Goal: Information Seeking & Learning: Learn about a topic

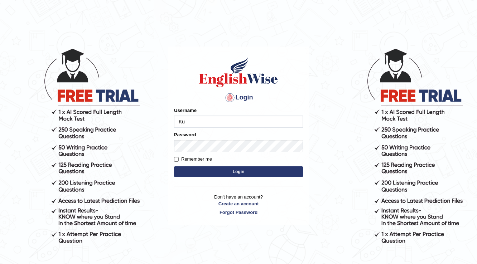
type input "Kubra"
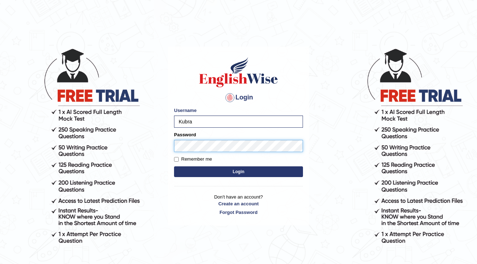
click at [174, 166] on button "Login" at bounding box center [238, 171] width 129 height 11
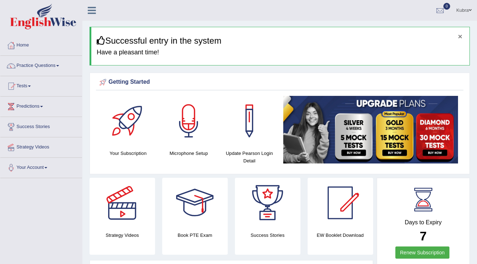
click at [461, 37] on button "×" at bounding box center [460, 37] width 4 height 8
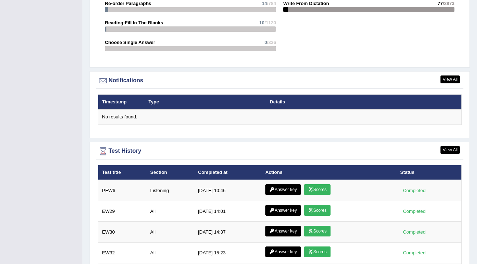
scroll to position [830, 0]
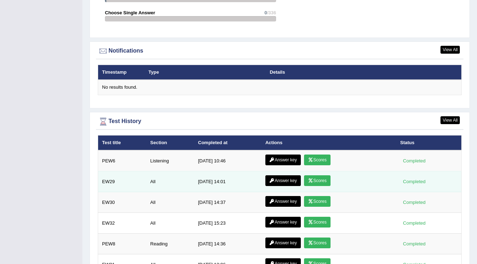
click at [317, 176] on link "Scores" at bounding box center [317, 180] width 26 height 11
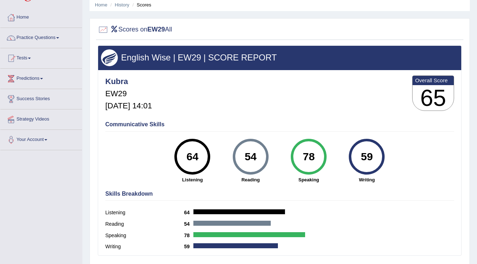
scroll to position [26, 0]
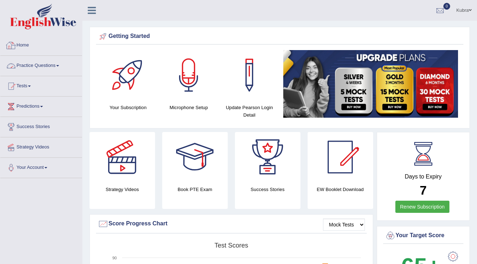
click at [24, 63] on link "Practice Questions" at bounding box center [41, 65] width 82 height 18
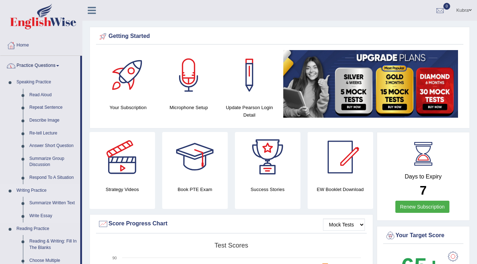
scroll to position [29, 0]
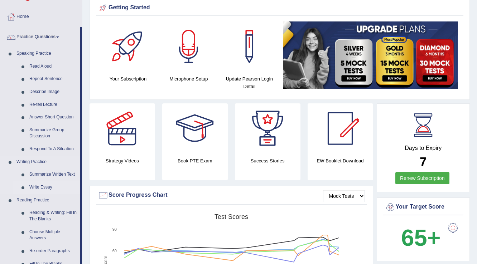
click at [36, 189] on link "Write Essay" at bounding box center [53, 187] width 54 height 13
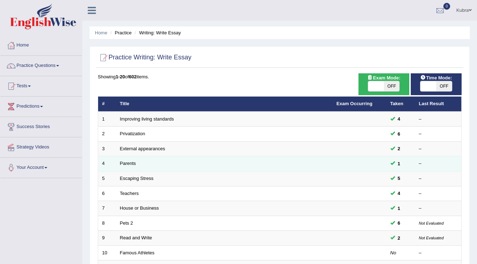
drag, startPoint x: 0, startPoint y: 0, endPoint x: 308, endPoint y: 160, distance: 346.6
click at [308, 160] on td "Parents" at bounding box center [224, 163] width 216 height 15
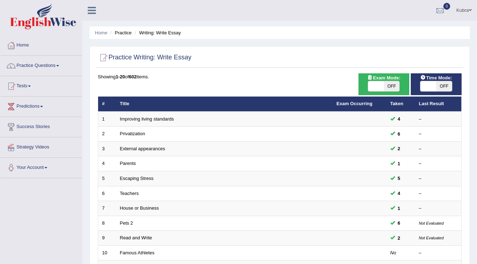
click at [442, 89] on span "OFF" at bounding box center [444, 86] width 16 height 10
checkbox input "true"
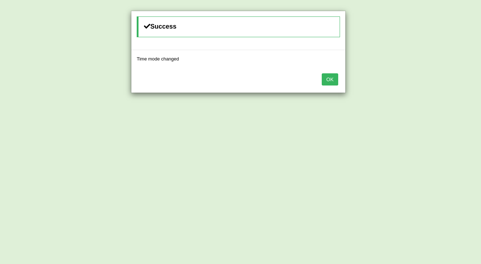
click at [334, 74] on button "OK" at bounding box center [330, 79] width 16 height 12
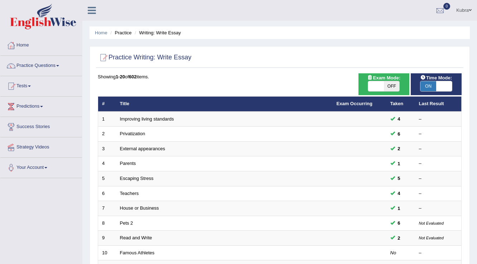
click at [386, 87] on span "OFF" at bounding box center [392, 86] width 16 height 10
checkbox input "true"
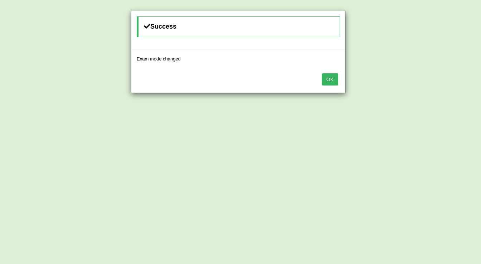
click at [335, 80] on button "OK" at bounding box center [330, 79] width 16 height 12
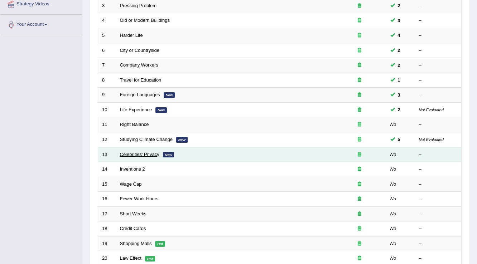
click at [144, 152] on link "Celebrities' Privacy" at bounding box center [139, 154] width 39 height 5
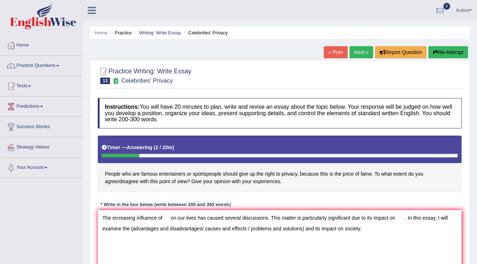
click at [306, 231] on textarea "The increasing influence of on our lives has caused several discussions. This m…" at bounding box center [279, 244] width 363 height 69
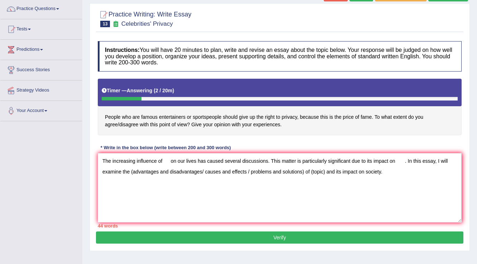
scroll to position [57, 0]
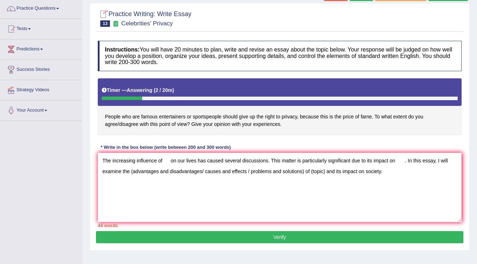
click at [108, 188] on textarea "The increasing influence of on our lives has caused several discussions. This m…" at bounding box center [279, 187] width 363 height 69
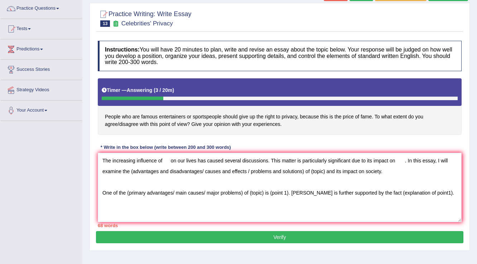
click at [301, 195] on textarea "The increasing influence of on our lives has caused several discussions. This m…" at bounding box center [279, 187] width 363 height 69
click at [442, 190] on textarea "The increasing influence of on our lives has caused several discussions. This m…" at bounding box center [279, 187] width 363 height 69
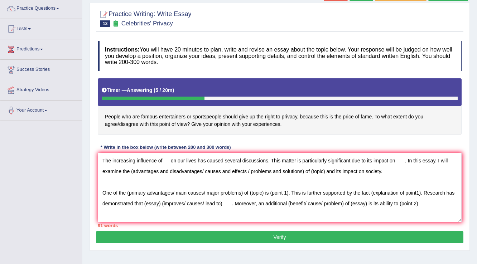
click at [440, 210] on textarea "The increasing influence of on our lives has caused several discussions. This m…" at bounding box center [279, 187] width 363 height 69
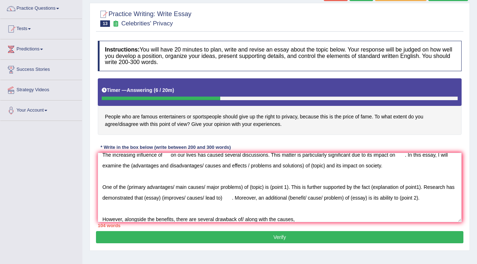
click at [311, 212] on textarea "The increasing influence of on our lives has caused several discussions. This m…" at bounding box center [279, 187] width 363 height 69
click at [311, 219] on textarea "The increasing influence of on our lives has caused several discussions. This m…" at bounding box center [279, 187] width 363 height 69
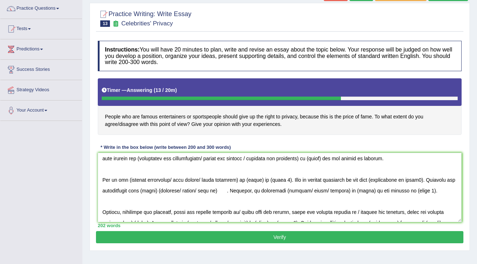
scroll to position [0, 0]
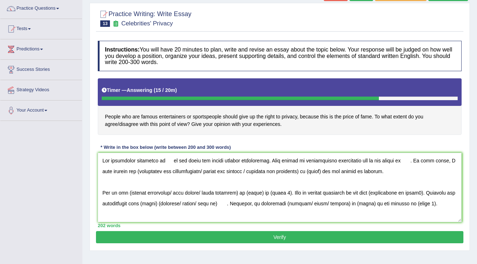
click at [166, 160] on textarea at bounding box center [279, 187] width 363 height 69
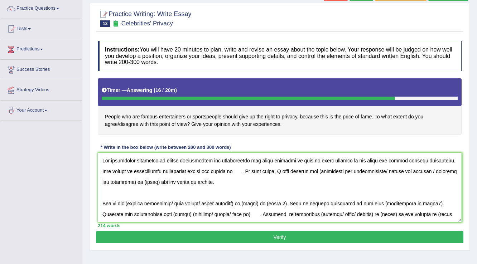
click at [235, 173] on textarea at bounding box center [279, 187] width 363 height 69
click at [318, 173] on textarea at bounding box center [279, 187] width 363 height 69
click at [385, 173] on textarea at bounding box center [279, 187] width 363 height 69
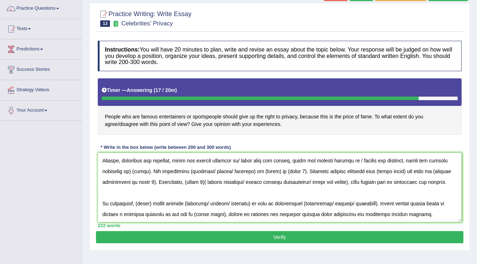
scroll to position [112, 0]
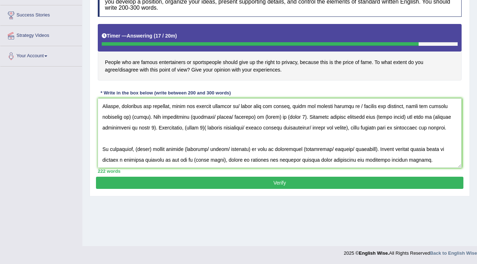
drag, startPoint x: 100, startPoint y: 157, endPoint x: 475, endPoint y: 189, distance: 376.6
click at [475, 189] on div "Home Practice Writing: Write Essay Celebrities' Privacy « Prev Next » Report Qu…" at bounding box center [279, 67] width 394 height 358
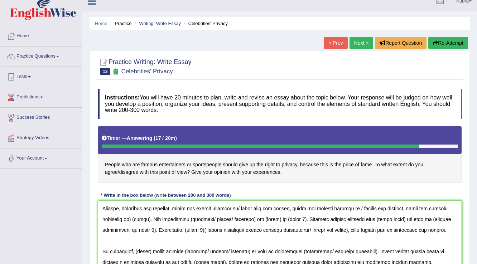
scroll to position [0, 0]
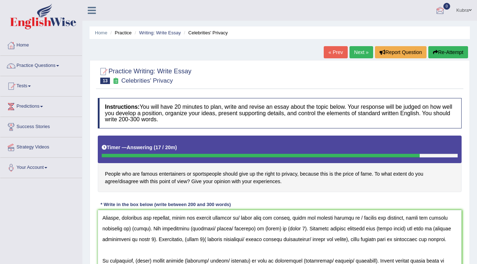
type textarea "The increasing influence of famous entertainers and sportspeople are often expe…"
click at [439, 56] on button "Re-Attempt" at bounding box center [448, 52] width 40 height 12
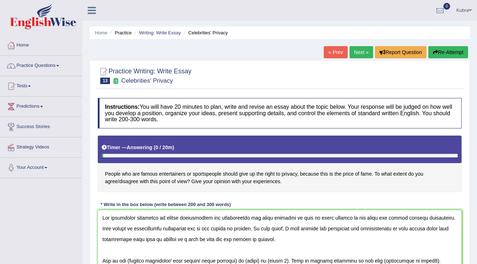
scroll to position [29, 0]
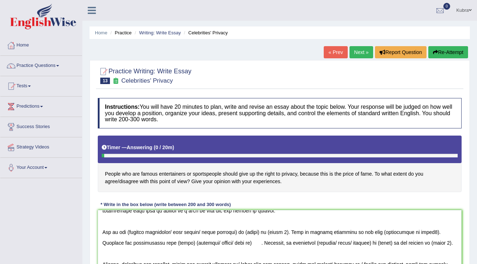
click at [127, 233] on textarea at bounding box center [279, 244] width 363 height 69
click at [130, 230] on textarea at bounding box center [279, 244] width 363 height 69
click at [128, 230] on textarea at bounding box center [279, 244] width 363 height 69
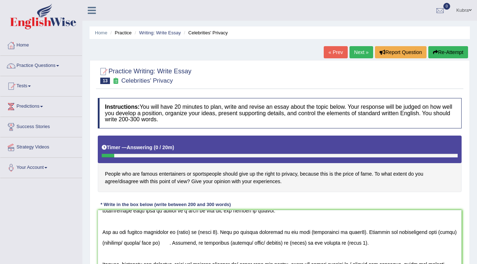
click at [216, 234] on textarea at bounding box center [279, 244] width 363 height 69
click at [192, 233] on textarea at bounding box center [279, 244] width 363 height 69
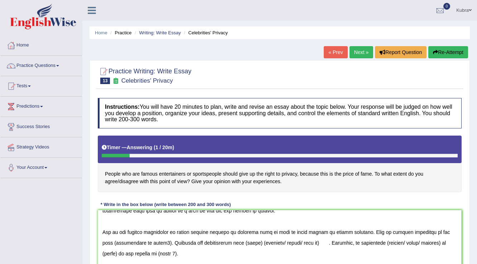
click at [151, 245] on textarea at bounding box center [279, 244] width 363 height 69
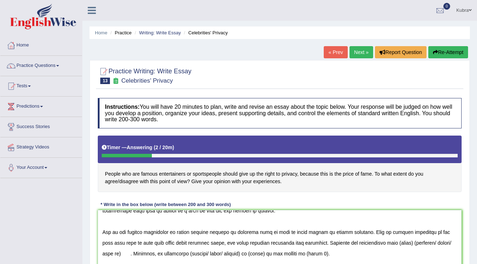
click at [393, 246] on textarea at bounding box center [279, 244] width 363 height 69
click at [389, 245] on textarea at bounding box center [279, 244] width 363 height 69
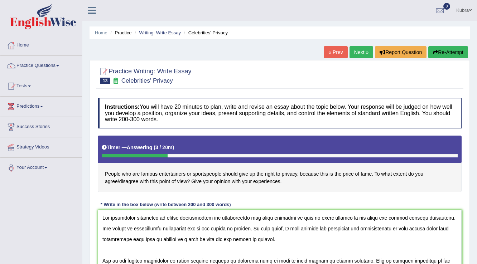
drag, startPoint x: 163, startPoint y: 219, endPoint x: 342, endPoint y: 216, distance: 178.9
click at [342, 216] on textarea at bounding box center [279, 244] width 363 height 69
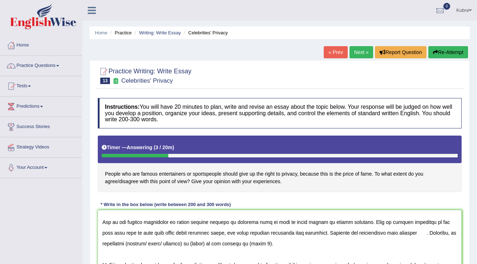
scroll to position [29, 0]
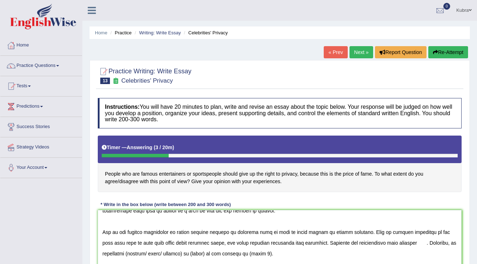
click at [392, 242] on textarea at bounding box center [279, 244] width 363 height 69
click at [372, 244] on textarea at bounding box center [279, 244] width 363 height 69
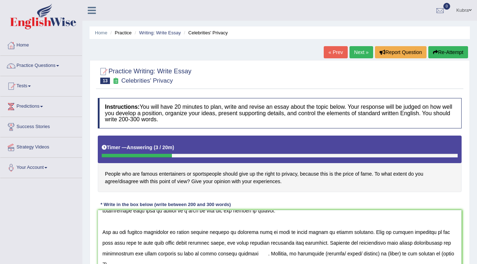
click at [255, 255] on textarea at bounding box center [279, 244] width 363 height 69
click at [336, 257] on textarea at bounding box center [279, 244] width 363 height 69
click at [350, 253] on textarea at bounding box center [279, 244] width 363 height 69
click at [375, 252] on textarea at bounding box center [279, 244] width 363 height 69
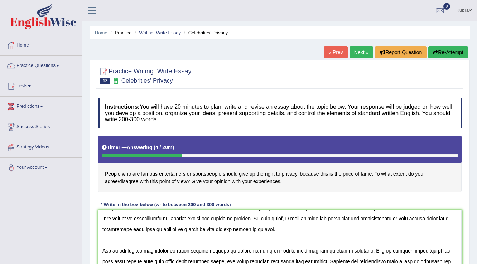
scroll to position [0, 0]
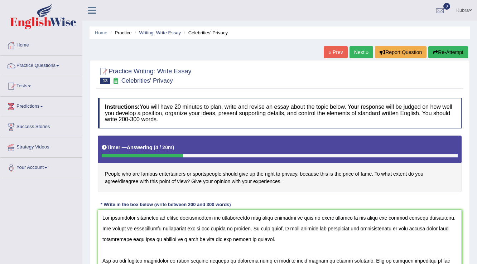
click at [392, 230] on textarea at bounding box center [279, 244] width 363 height 69
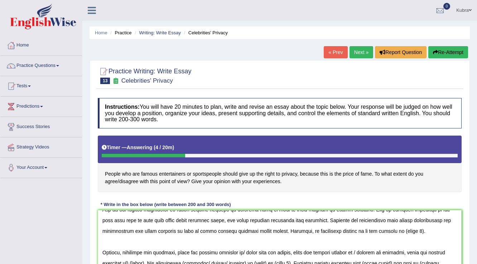
scroll to position [57, 0]
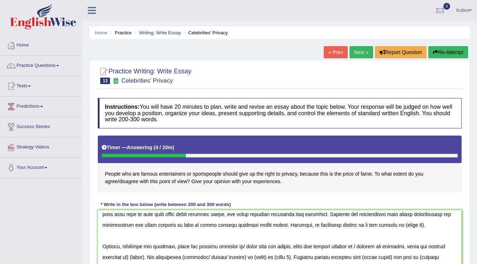
click at [356, 225] on textarea at bounding box center [279, 244] width 363 height 69
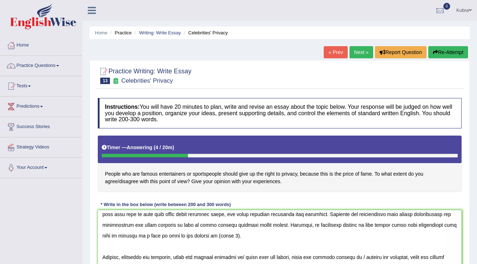
click at [226, 238] on textarea at bounding box center [279, 244] width 363 height 69
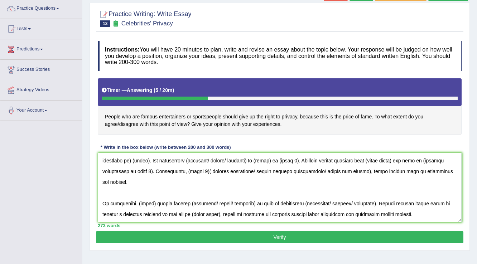
click at [149, 201] on textarea at bounding box center [279, 187] width 363 height 69
click at [329, 204] on textarea at bounding box center [279, 187] width 363 height 69
click at [396, 206] on textarea at bounding box center [279, 187] width 363 height 69
click at [234, 216] on textarea at bounding box center [279, 187] width 363 height 69
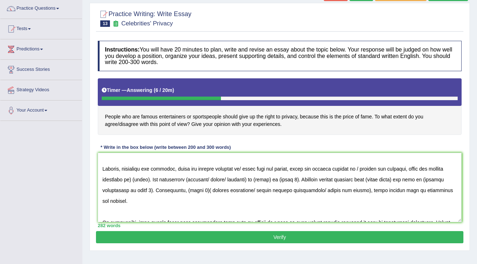
scroll to position [79, 0]
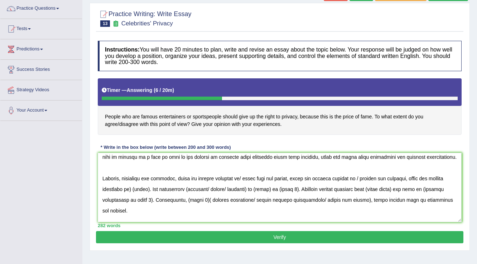
click at [242, 179] on textarea at bounding box center [279, 187] width 363 height 69
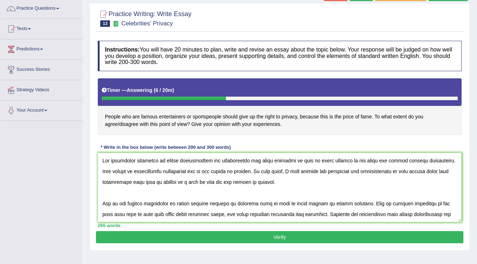
scroll to position [29, 0]
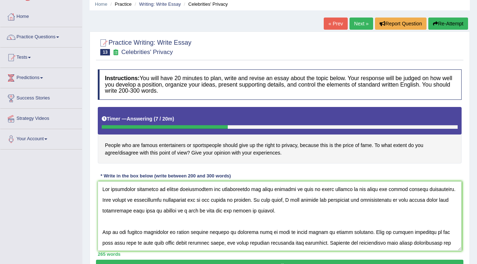
drag, startPoint x: 163, startPoint y: 190, endPoint x: 342, endPoint y: 193, distance: 178.5
click at [342, 193] on textarea at bounding box center [279, 215] width 363 height 69
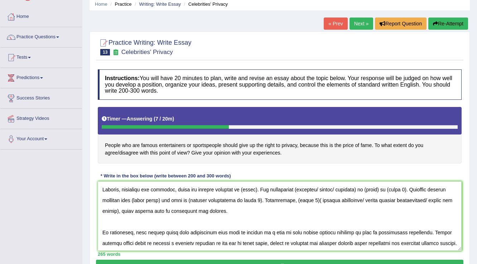
scroll to position [68, 0]
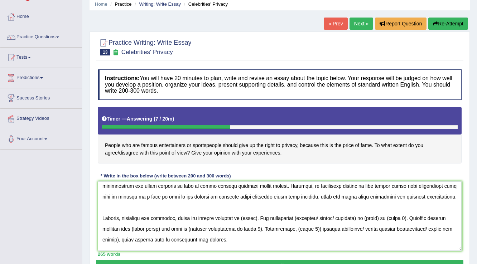
drag, startPoint x: 243, startPoint y: 218, endPoint x: 257, endPoint y: 219, distance: 13.7
click at [257, 219] on textarea at bounding box center [279, 215] width 363 height 69
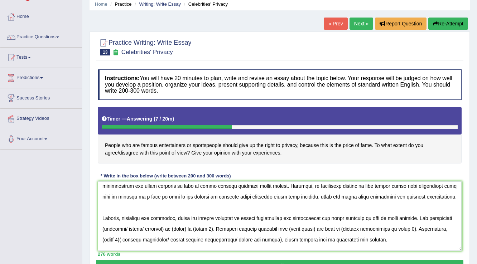
click at [127, 227] on textarea at bounding box center [279, 215] width 363 height 69
click at [146, 229] on textarea at bounding box center [279, 215] width 363 height 69
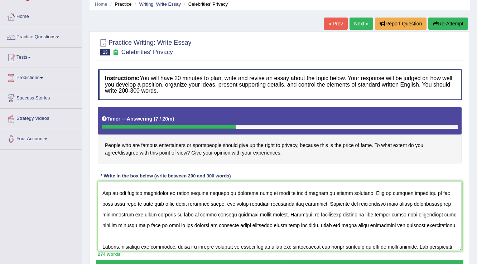
click at [177, 192] on textarea at bounding box center [279, 215] width 363 height 69
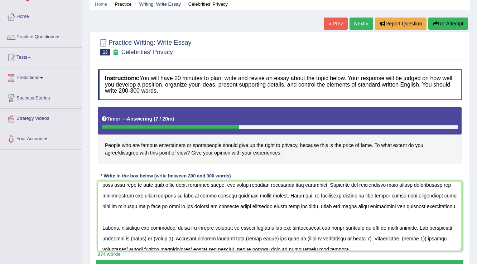
scroll to position [68, 0]
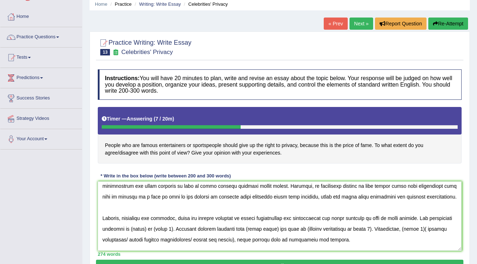
drag, startPoint x: 153, startPoint y: 229, endPoint x: 168, endPoint y: 231, distance: 15.1
click at [168, 231] on textarea at bounding box center [279, 215] width 363 height 69
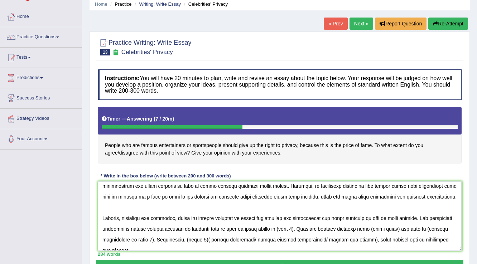
click at [319, 228] on textarea at bounding box center [279, 215] width 363 height 69
drag, startPoint x: 143, startPoint y: 240, endPoint x: 209, endPoint y: 240, distance: 66.5
click at [209, 240] on textarea at bounding box center [279, 215] width 363 height 69
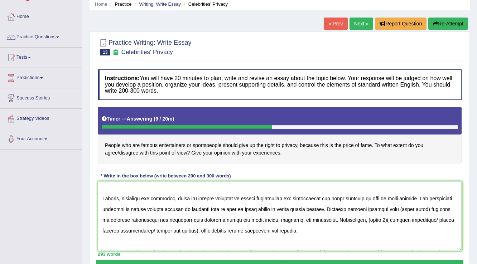
scroll to position [96, 0]
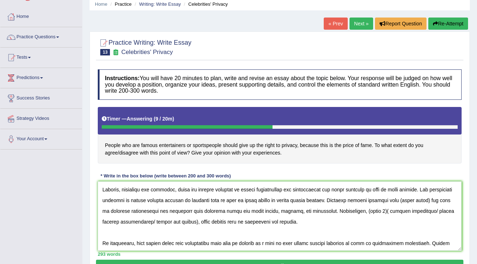
click at [411, 213] on textarea at bounding box center [279, 215] width 363 height 69
click at [450, 210] on textarea at bounding box center [279, 215] width 363 height 69
click at [409, 210] on textarea at bounding box center [279, 215] width 363 height 69
click at [428, 202] on textarea at bounding box center [279, 215] width 363 height 69
click at [450, 202] on textarea at bounding box center [279, 215] width 363 height 69
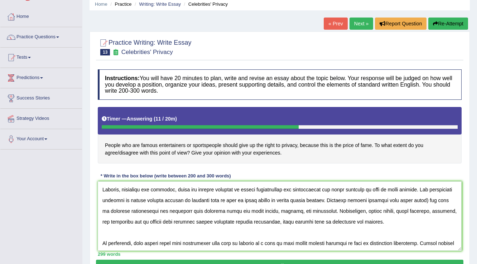
click at [453, 202] on textarea at bounding box center [279, 215] width 363 height 69
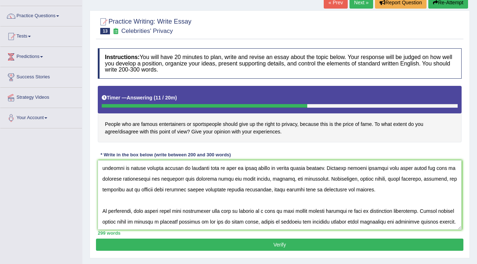
scroll to position [57, 0]
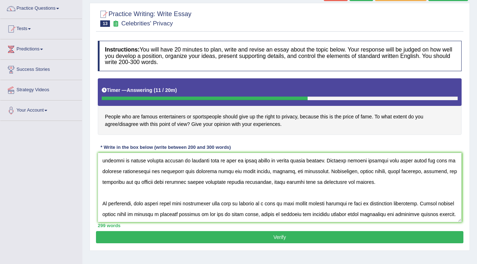
type textarea "The increasing influence of famous entertainers and sportspeople are often expe…"
click at [273, 239] on button "Verify" at bounding box center [279, 237] width 367 height 12
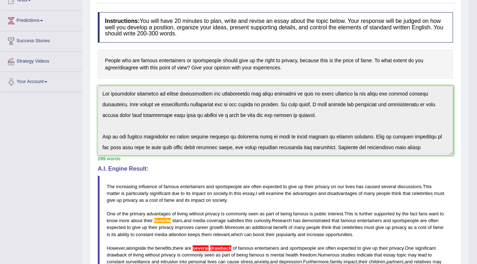
scroll to position [129, 0]
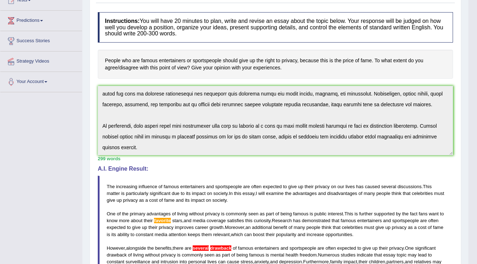
click at [476, 178] on html "Toggle navigation Home Practice Questions Speaking Practice Read Aloud Repeat S…" at bounding box center [238, 46] width 477 height 264
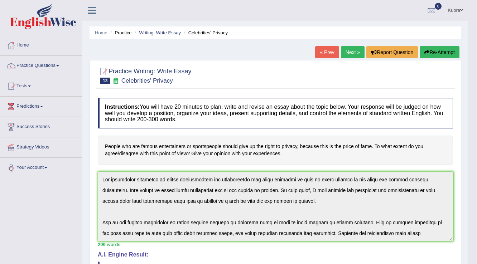
scroll to position [0, 0]
click at [435, 53] on button "Re-Attempt" at bounding box center [439, 52] width 40 height 12
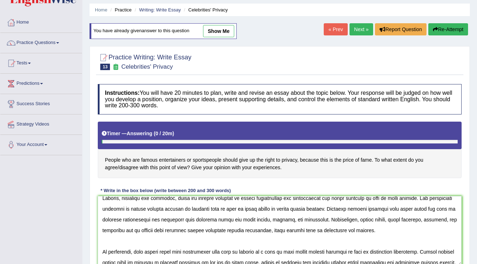
scroll to position [74, 0]
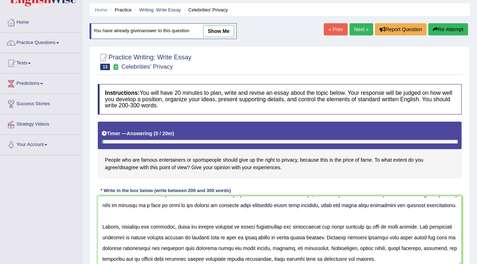
click at [236, 229] on textarea at bounding box center [279, 230] width 363 height 69
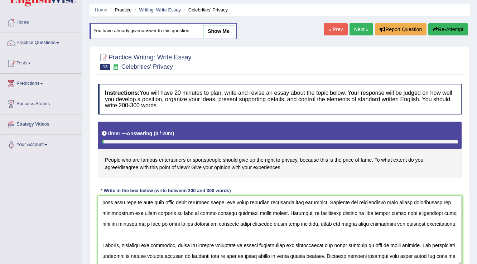
scroll to position [45, 0]
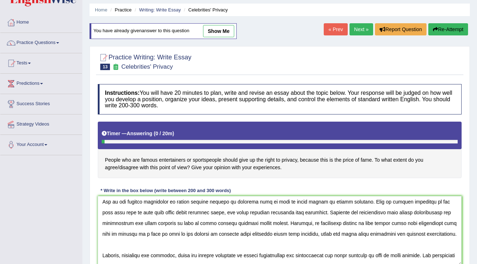
click at [181, 214] on textarea at bounding box center [279, 230] width 363 height 69
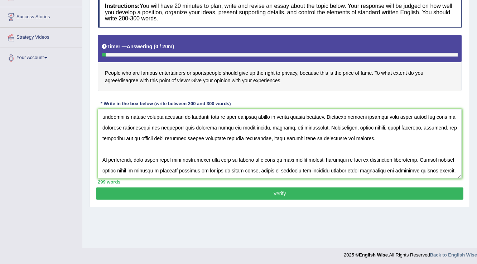
scroll to position [112, 0]
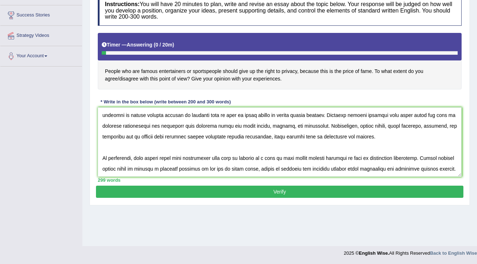
type textarea "The increasing influence of famous entertainers and sportspeople are often expe…"
click at [256, 189] on button "Verify" at bounding box center [279, 192] width 367 height 12
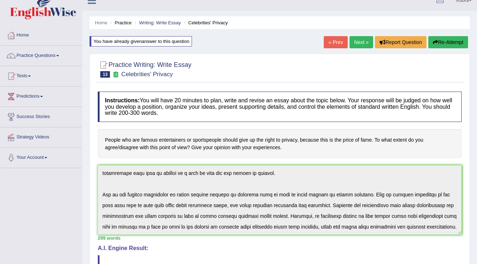
scroll to position [0, 0]
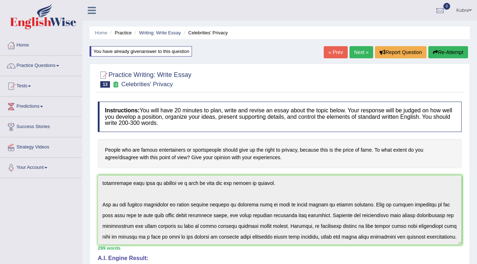
click at [456, 8] on link "Kubra" at bounding box center [463, 9] width 26 height 19
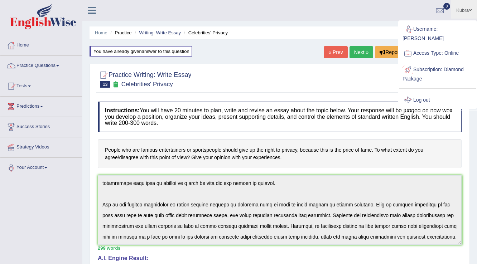
click at [424, 92] on link "Log out" at bounding box center [437, 100] width 77 height 16
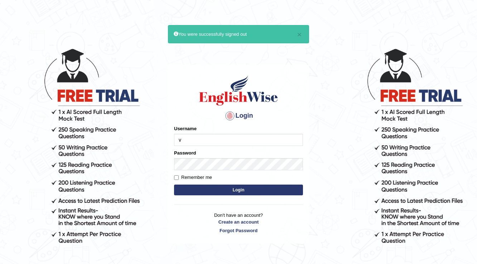
type input "Vijay1"
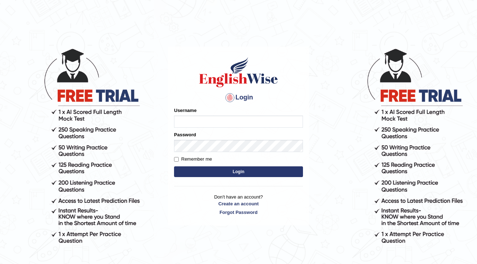
drag, startPoint x: 0, startPoint y: 0, endPoint x: 322, endPoint y: 147, distance: 353.8
click at [322, 147] on body "Login Please fix the following errors: Username Password Remember me Login Don'…" at bounding box center [238, 156] width 477 height 264
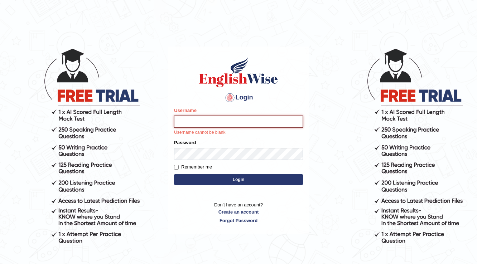
click at [194, 123] on input "Username" at bounding box center [238, 122] width 129 height 12
type input "v"
type input "Vijay1"
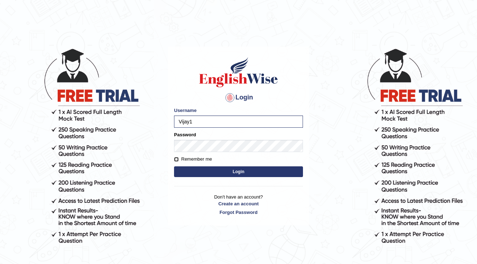
click at [176, 160] on input "Remember me" at bounding box center [176, 159] width 5 height 5
checkbox input "true"
click at [225, 170] on button "Login" at bounding box center [238, 171] width 129 height 11
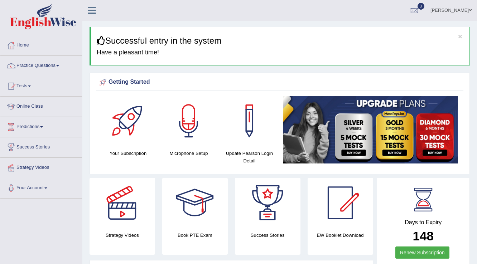
click at [33, 69] on link "Practice Questions" at bounding box center [41, 65] width 82 height 18
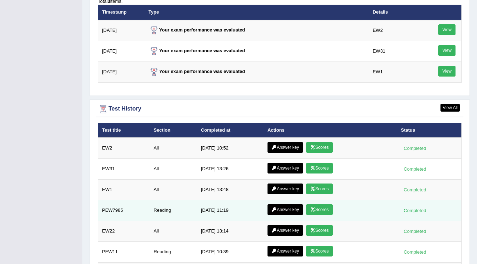
scroll to position [1012, 0]
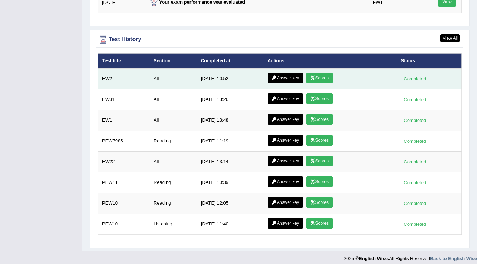
click at [315, 73] on link "Scores" at bounding box center [319, 78] width 26 height 11
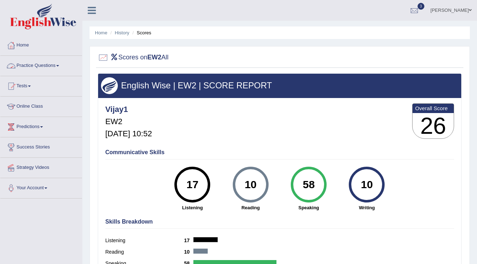
click at [50, 65] on link "Practice Questions" at bounding box center [41, 65] width 82 height 18
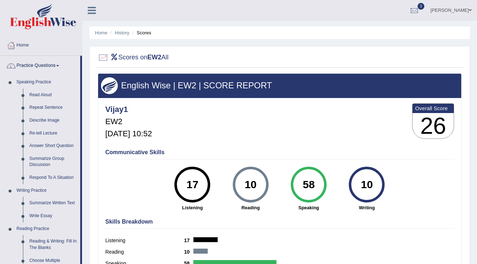
click at [27, 43] on link "Home" at bounding box center [41, 44] width 82 height 18
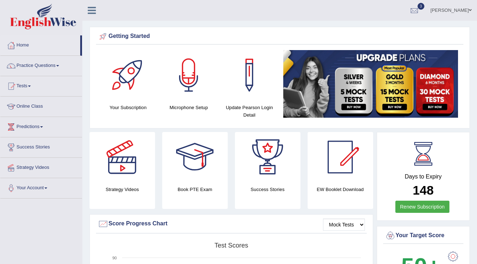
click at [19, 88] on link "Tests" at bounding box center [41, 85] width 82 height 18
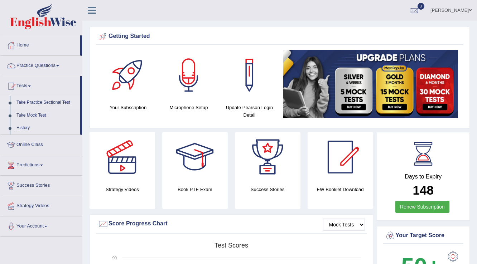
click at [37, 103] on link "Take Practice Sectional Test" at bounding box center [46, 102] width 67 height 13
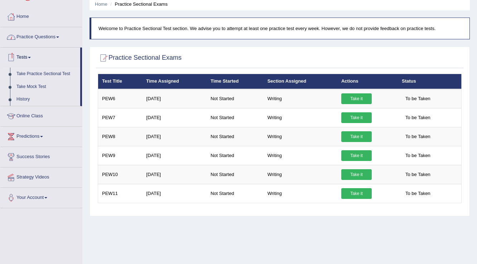
click at [36, 40] on link "Practice Questions" at bounding box center [41, 36] width 82 height 18
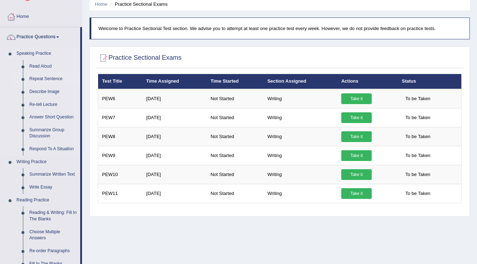
click at [53, 83] on link "Repeat Sentence" at bounding box center [53, 79] width 54 height 13
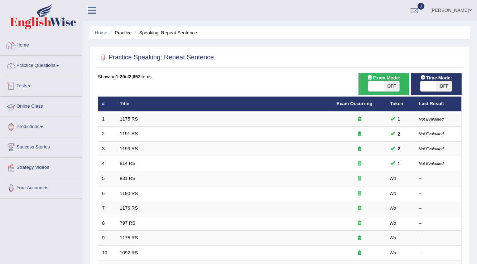
click at [50, 65] on link "Practice Questions" at bounding box center [41, 65] width 82 height 18
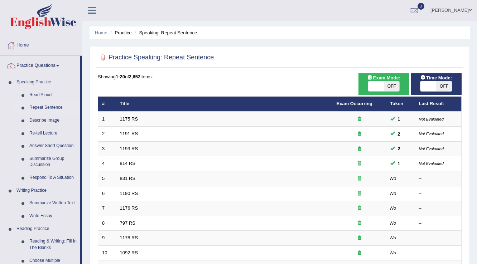
click at [20, 44] on link "Home" at bounding box center [41, 44] width 82 height 18
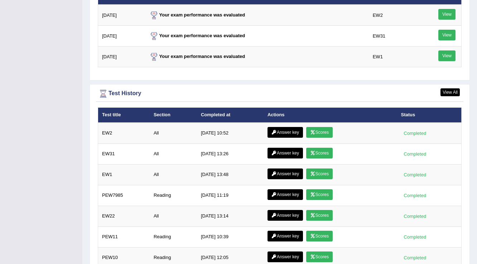
scroll to position [944, 0]
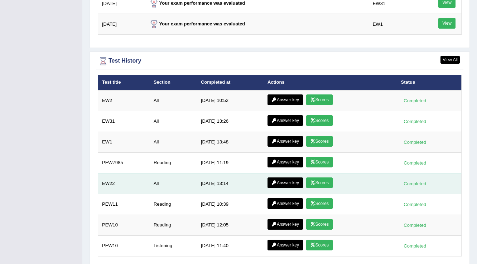
click at [316, 177] on link "Scores" at bounding box center [319, 182] width 26 height 11
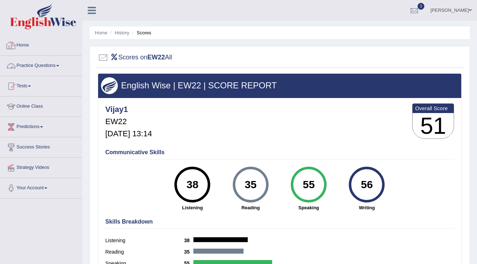
click at [22, 41] on link "Home" at bounding box center [41, 44] width 82 height 18
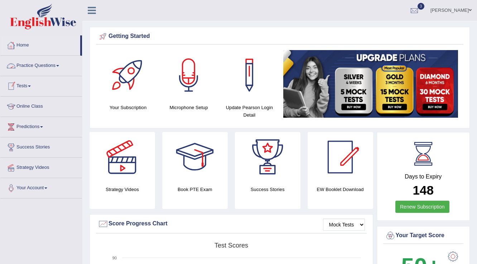
click at [44, 72] on link "Practice Questions" at bounding box center [41, 65] width 82 height 18
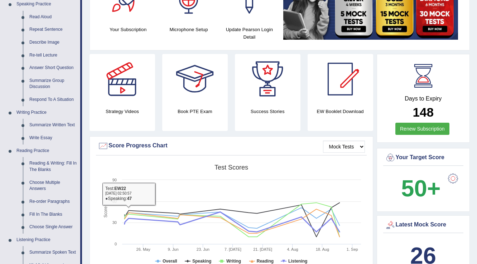
scroll to position [86, 0]
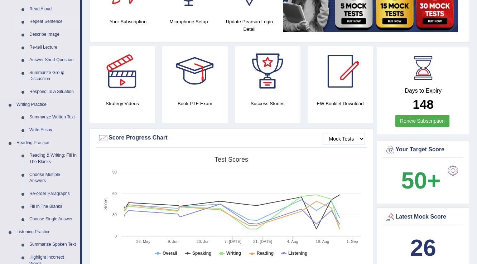
click at [49, 21] on link "Repeat Sentence" at bounding box center [53, 21] width 54 height 13
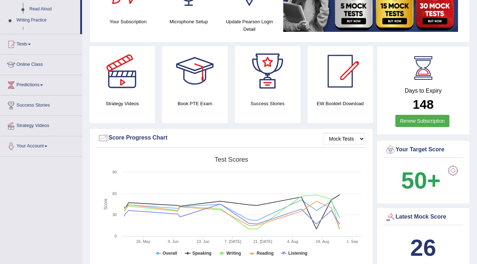
scroll to position [127, 0]
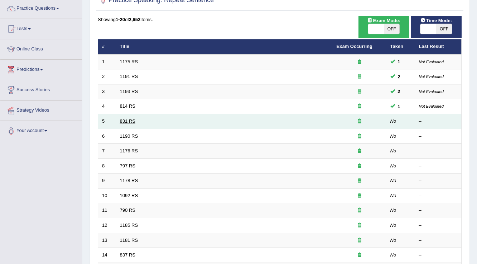
click at [130, 122] on link "831 RS" at bounding box center [127, 120] width 15 height 5
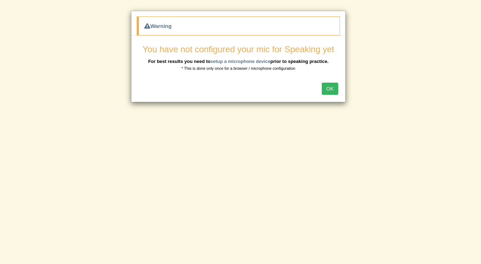
click at [327, 91] on button "OK" at bounding box center [330, 89] width 16 height 12
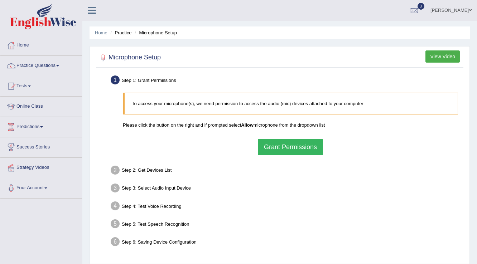
click at [296, 140] on button "Grant Permissions" at bounding box center [290, 147] width 65 height 16
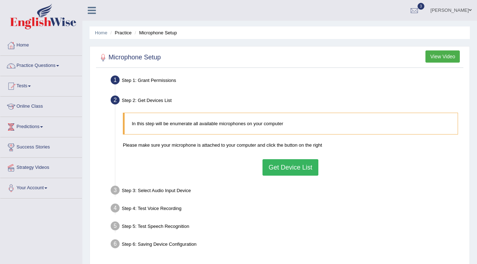
click at [288, 167] on button "Get Device List" at bounding box center [290, 167] width 56 height 16
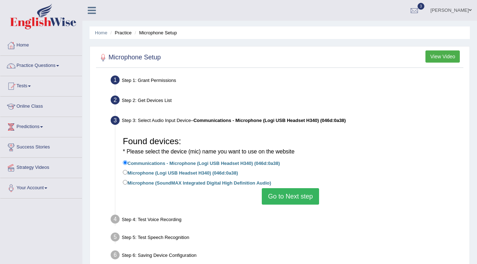
click at [288, 200] on button "Go to Next step" at bounding box center [290, 196] width 57 height 16
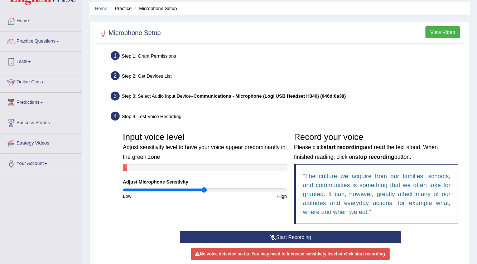
scroll to position [114, 0]
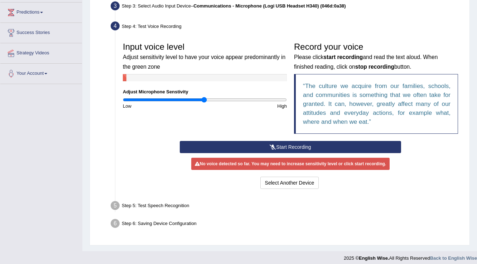
click at [289, 145] on button "Start Recording" at bounding box center [290, 147] width 221 height 12
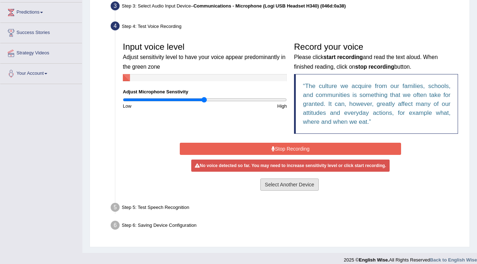
click at [289, 186] on button "Select Another Device" at bounding box center [289, 185] width 59 height 12
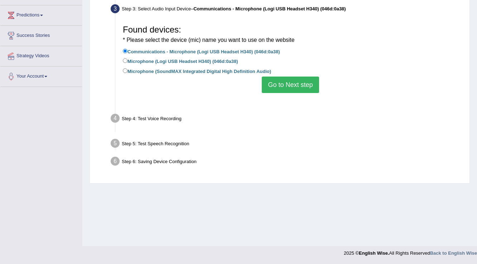
scroll to position [112, 0]
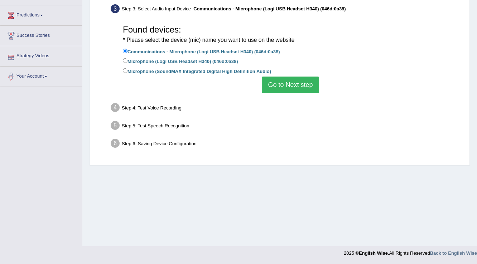
click at [135, 59] on label "Microphone (Logi USB Headset H340) (046d:0a38)" at bounding box center [180, 61] width 115 height 8
click at [127, 59] on input "Microphone (Logi USB Headset H340) (046d:0a38)" at bounding box center [125, 60] width 5 height 5
radio input "true"
click at [279, 83] on button "Go to Next step" at bounding box center [290, 85] width 57 height 16
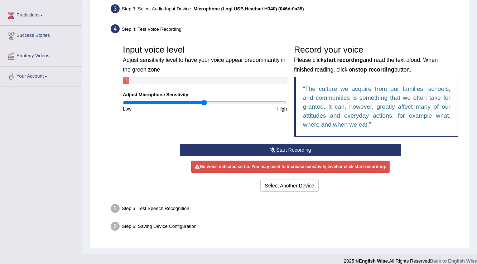
click at [287, 146] on button "Start Recording" at bounding box center [290, 150] width 221 height 12
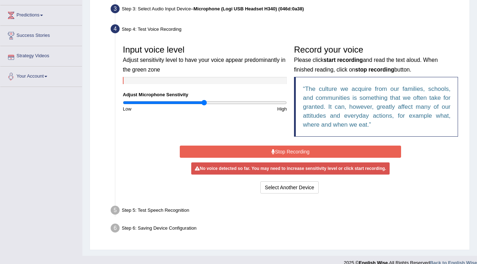
click at [273, 150] on icon at bounding box center [273, 151] width 4 height 5
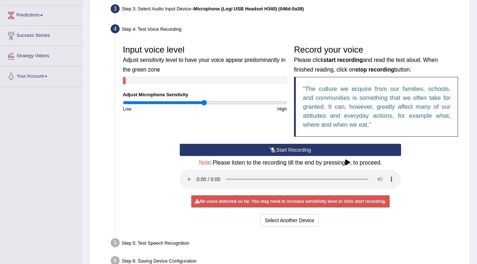
click at [273, 150] on icon at bounding box center [272, 149] width 6 height 5
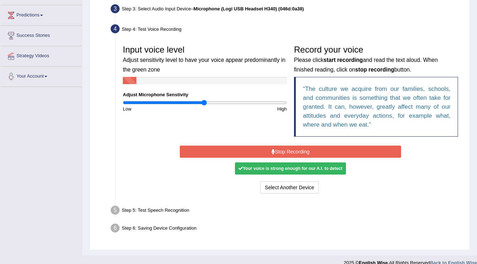
click at [273, 170] on div "Your voice is strong enough for our A.I. to detect" at bounding box center [290, 168] width 111 height 12
click at [273, 168] on div "Your voice is strong enough for our A.I. to detect" at bounding box center [290, 168] width 111 height 12
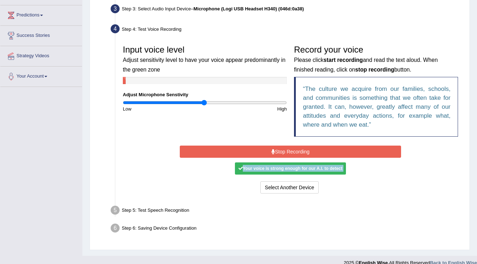
drag, startPoint x: 281, startPoint y: 145, endPoint x: 280, endPoint y: 150, distance: 5.4
click at [283, 146] on button "Stop Recording" at bounding box center [290, 152] width 221 height 12
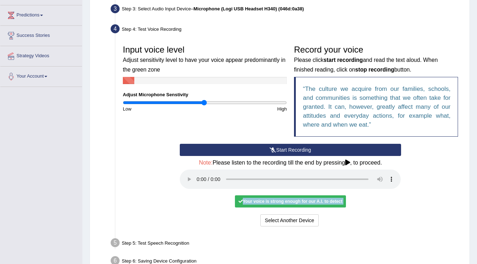
click at [280, 150] on button "Start Recording" at bounding box center [290, 150] width 221 height 12
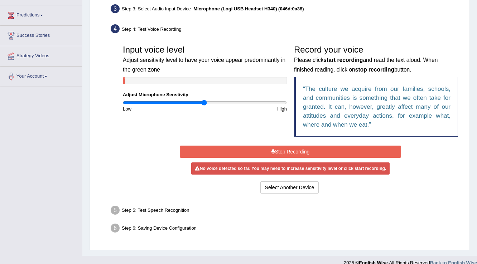
click at [280, 150] on button "Stop Recording" at bounding box center [290, 152] width 221 height 12
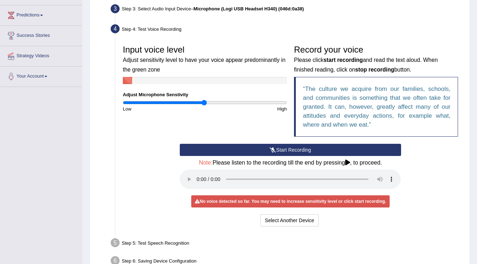
click at [294, 150] on button "Start Recording" at bounding box center [290, 150] width 221 height 12
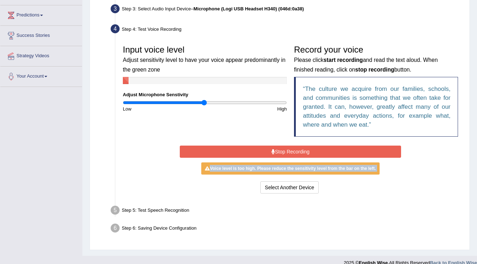
click at [264, 153] on button "Stop Recording" at bounding box center [290, 152] width 221 height 12
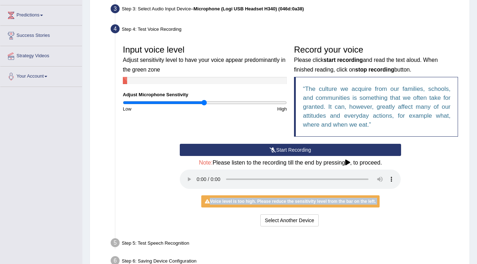
click at [266, 152] on button "Start Recording" at bounding box center [290, 150] width 221 height 12
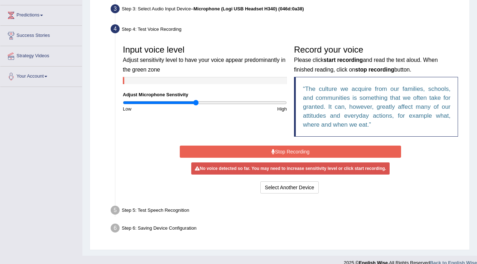
type input "0.9"
click at [196, 102] on input "range" at bounding box center [205, 103] width 164 height 6
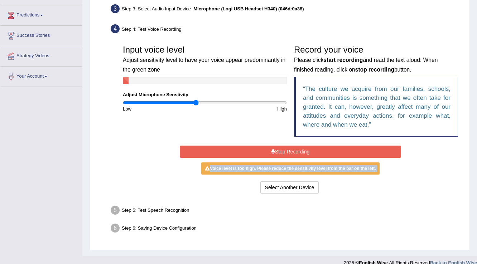
click at [230, 148] on button "Stop Recording" at bounding box center [290, 152] width 221 height 12
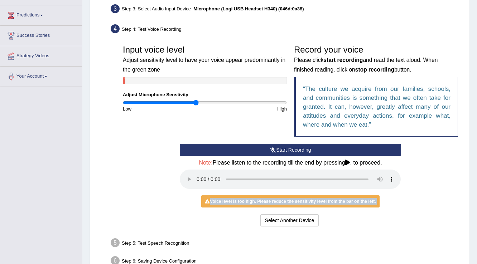
click at [230, 148] on button "Start Recording" at bounding box center [290, 150] width 221 height 12
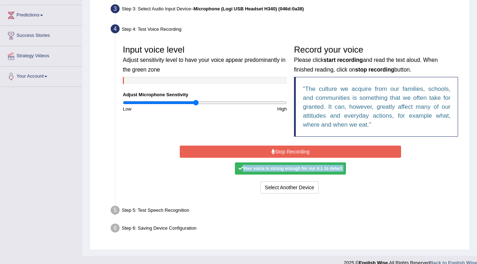
click at [229, 146] on button "Stop Recording" at bounding box center [290, 152] width 221 height 12
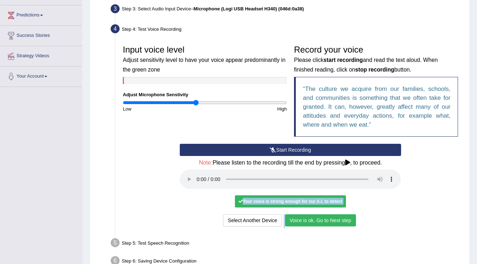
click at [346, 214] on button "Voice is ok. Go to Next step" at bounding box center [320, 220] width 71 height 12
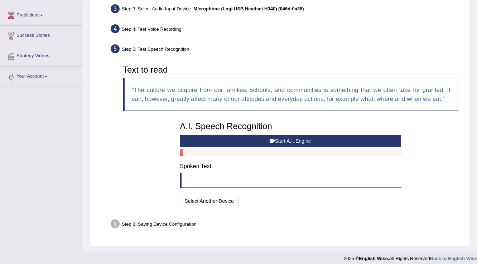
click at [277, 142] on button "Start A.I. Engine" at bounding box center [290, 141] width 221 height 12
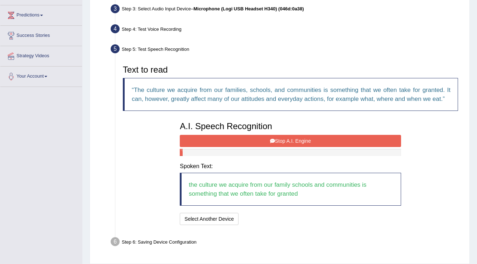
click at [286, 131] on h3 "A.I. Speech Recognition" at bounding box center [290, 126] width 221 height 9
click at [278, 141] on button "Stop A.I. Engine" at bounding box center [290, 141] width 221 height 12
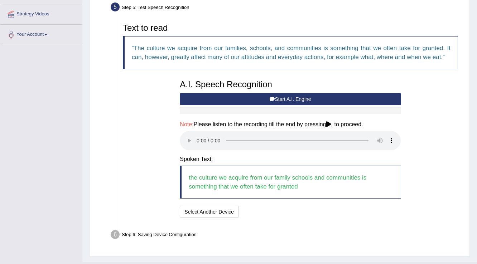
scroll to position [169, 0]
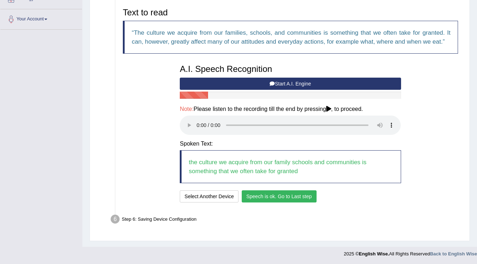
click at [276, 198] on button "Speech is ok. Go to Last step" at bounding box center [278, 196] width 75 height 12
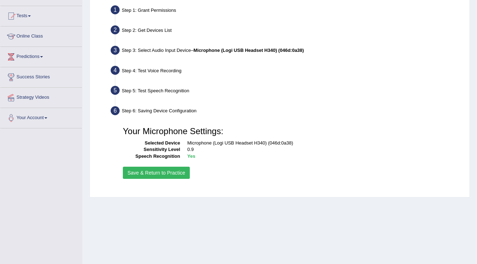
scroll to position [54, 0]
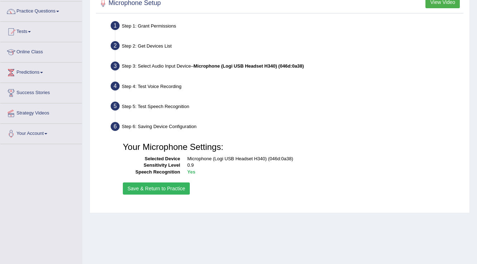
click at [168, 189] on button "Save & Return to Practice" at bounding box center [156, 188] width 67 height 12
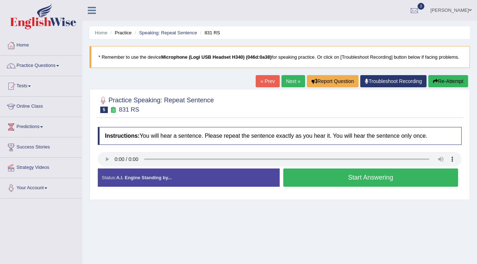
click at [445, 83] on button "Re-Attempt" at bounding box center [448, 81] width 40 height 12
click at [174, 28] on ul "Home Practice Speaking: Repeat Sentence 831 RS" at bounding box center [279, 32] width 380 height 13
click at [174, 33] on link "Speaking: Repeat Sentence" at bounding box center [168, 32] width 58 height 5
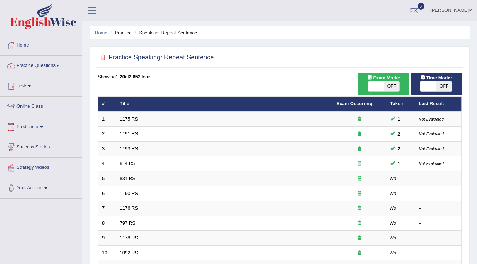
click at [436, 88] on span "OFF" at bounding box center [444, 86] width 16 height 10
checkbox input "true"
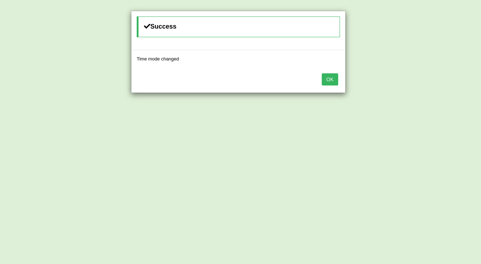
click at [330, 78] on button "OK" at bounding box center [330, 79] width 16 height 12
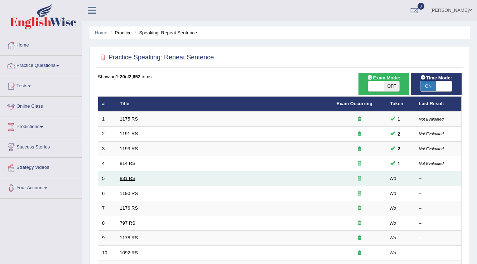
click at [123, 179] on link "831 RS" at bounding box center [127, 178] width 15 height 5
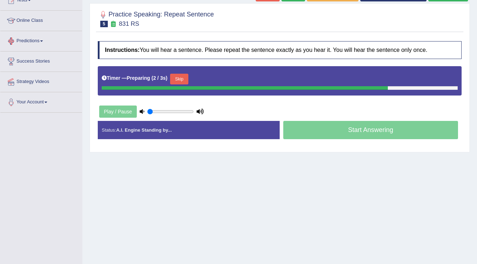
click at [179, 76] on button "Skip" at bounding box center [179, 79] width 18 height 11
click at [172, 107] on div "Play / Pause" at bounding box center [151, 112] width 107 height 18
click at [172, 108] on div "Play / Pause" at bounding box center [151, 112] width 107 height 18
type input "0.6"
click at [173, 109] on input "range" at bounding box center [170, 112] width 47 height 6
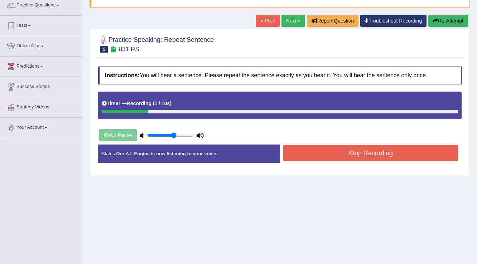
scroll to position [29, 0]
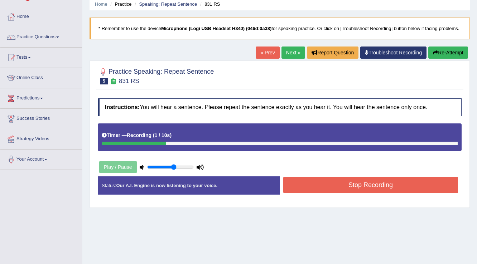
click at [439, 49] on button "Re-Attempt" at bounding box center [448, 53] width 40 height 12
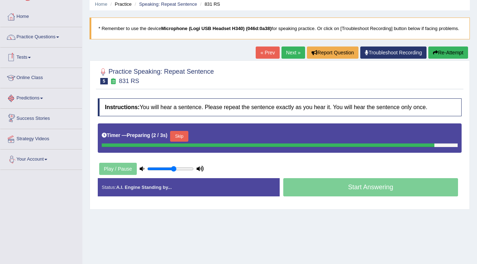
click at [185, 136] on button "Skip" at bounding box center [179, 136] width 18 height 11
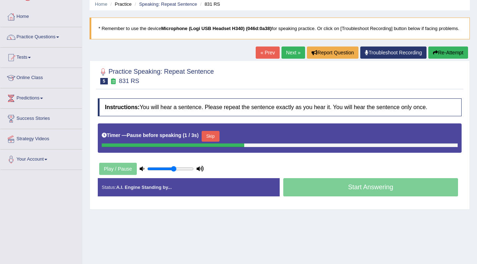
click at [216, 132] on button "Skip" at bounding box center [210, 136] width 18 height 11
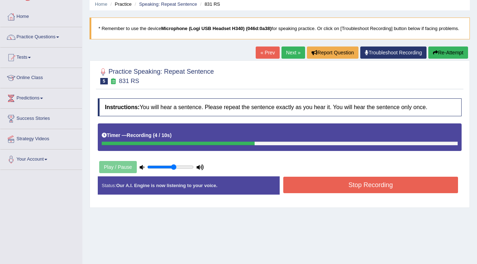
drag, startPoint x: 446, startPoint y: 40, endPoint x: 445, endPoint y: 49, distance: 9.4
click at [445, 49] on div "Home Practice Speaking: Repeat Sentence 831 RS * Remember to use the device Mic…" at bounding box center [279, 150] width 394 height 358
click at [445, 49] on button "Re-Attempt" at bounding box center [448, 53] width 40 height 12
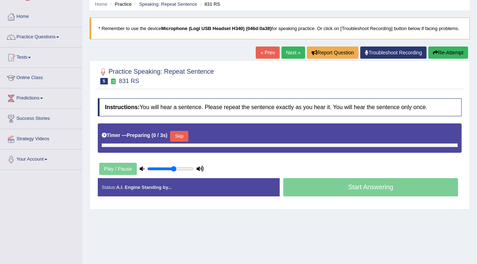
scroll to position [29, 0]
click at [180, 137] on button "Skip" at bounding box center [179, 136] width 18 height 11
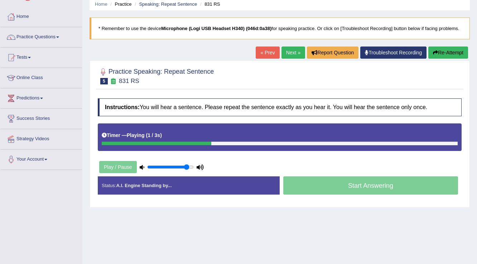
type input "0.9"
click at [187, 168] on input "range" at bounding box center [170, 167] width 47 height 6
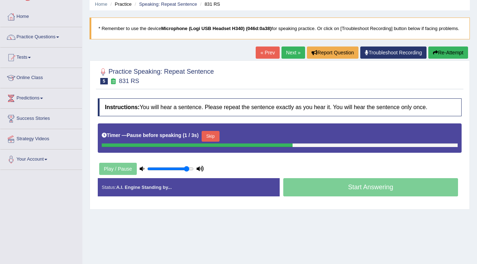
click at [209, 136] on button "Skip" at bounding box center [210, 136] width 18 height 11
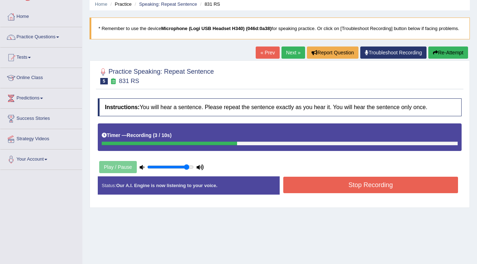
click at [304, 189] on button "Stop Recording" at bounding box center [370, 185] width 175 height 16
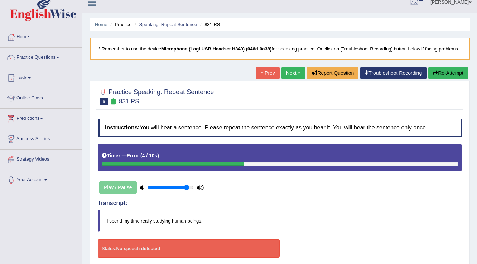
scroll to position [0, 0]
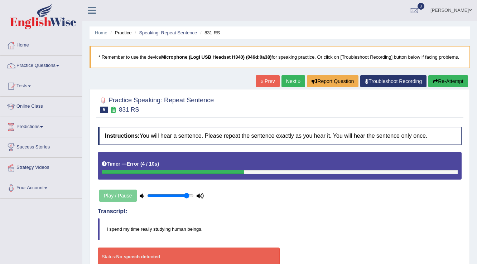
click at [435, 78] on button "Re-Attempt" at bounding box center [448, 81] width 40 height 12
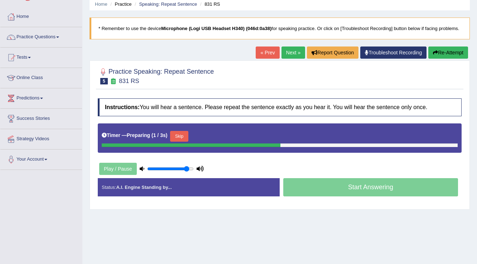
click at [175, 135] on button "Skip" at bounding box center [179, 136] width 18 height 11
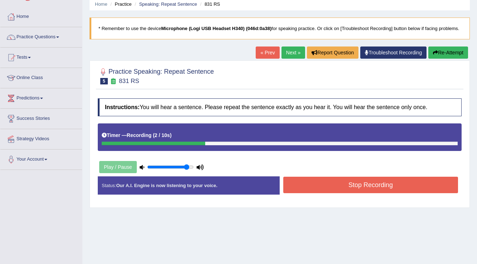
click at [393, 184] on button "Stop Recording" at bounding box center [370, 185] width 175 height 16
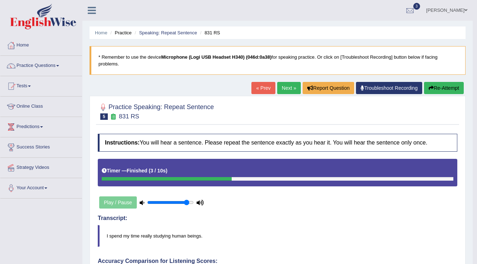
click at [443, 89] on button "Re-Attempt" at bounding box center [444, 88] width 40 height 12
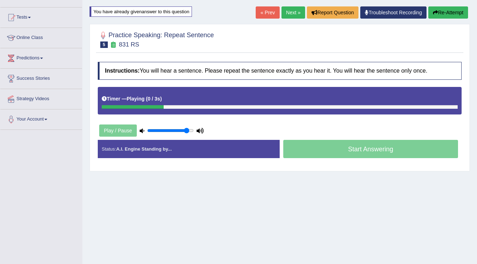
scroll to position [86, 0]
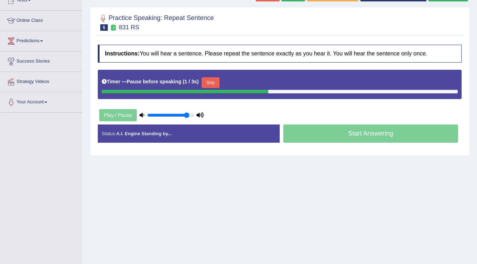
click at [217, 78] on button "Skip" at bounding box center [210, 82] width 18 height 11
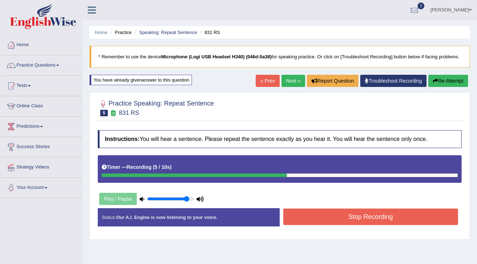
scroll to position [0, 0]
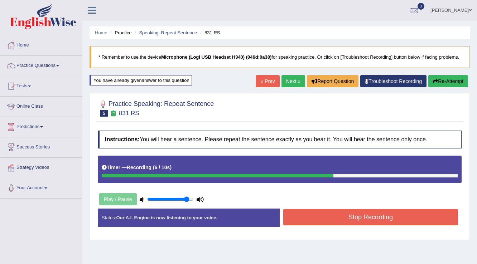
click at [445, 79] on button "Re-Attempt" at bounding box center [448, 81] width 40 height 12
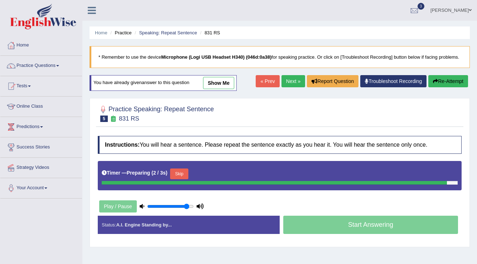
click at [177, 176] on div "Timer — Preparing ( 2 / 3s ) Skip" at bounding box center [279, 175] width 363 height 29
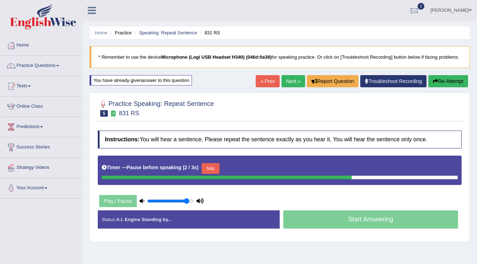
click at [214, 170] on button "Skip" at bounding box center [210, 168] width 18 height 11
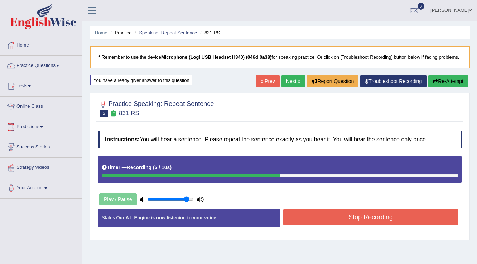
click at [298, 217] on button "Stop Recording" at bounding box center [370, 217] width 175 height 16
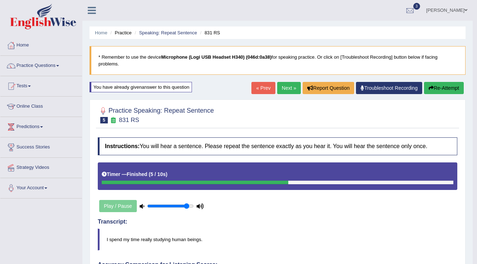
click at [279, 91] on link "Next »" at bounding box center [289, 88] width 24 height 12
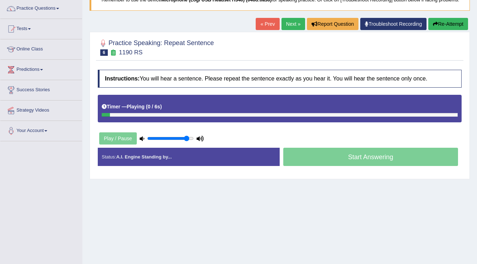
click at [187, 109] on div "Timer — Playing ( 0 / 6s ) Skip" at bounding box center [280, 107] width 356 height 13
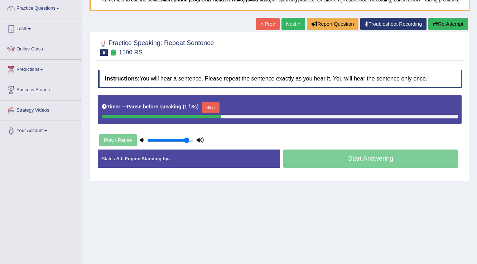
click at [212, 104] on button "Skip" at bounding box center [210, 107] width 18 height 11
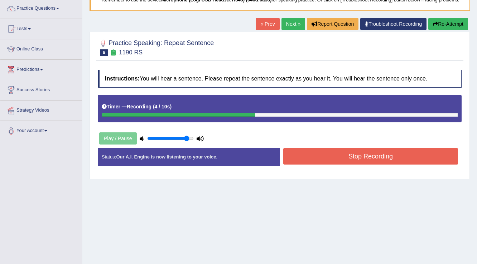
click at [346, 153] on button "Stop Recording" at bounding box center [370, 156] width 175 height 16
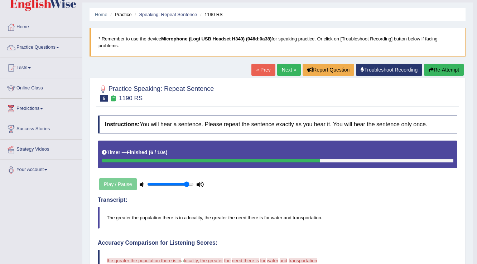
scroll to position [29, 0]
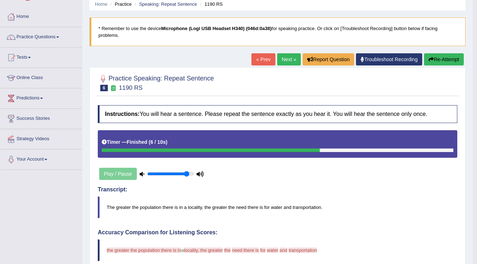
click at [291, 55] on link "Next »" at bounding box center [289, 59] width 24 height 12
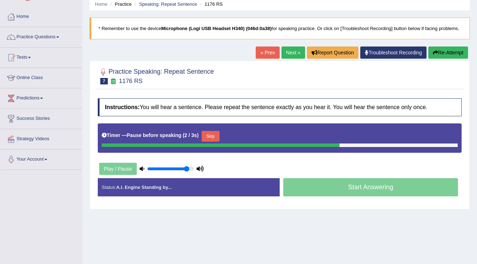
click at [439, 52] on button "Re-Attempt" at bounding box center [448, 53] width 40 height 12
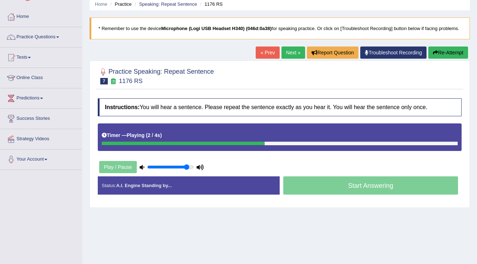
click at [438, 52] on button "Re-Attempt" at bounding box center [448, 53] width 40 height 12
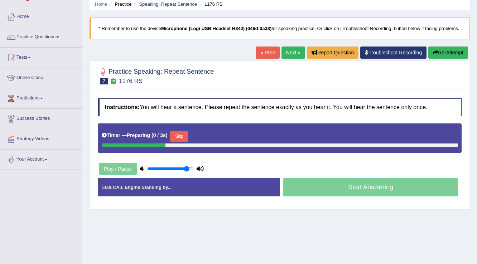
scroll to position [29, 0]
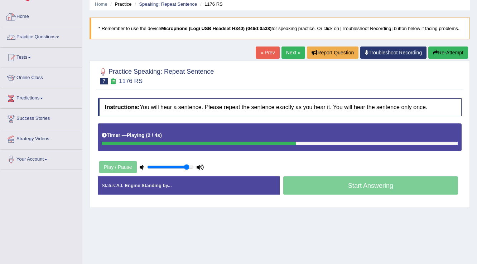
click at [43, 41] on link "Practice Questions" at bounding box center [41, 36] width 82 height 18
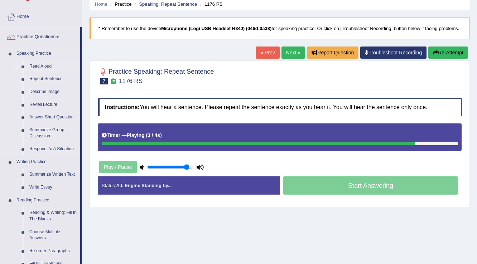
click at [36, 70] on link "Read Aloud" at bounding box center [53, 66] width 54 height 13
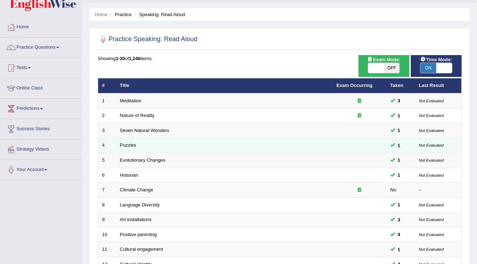
scroll to position [29, 0]
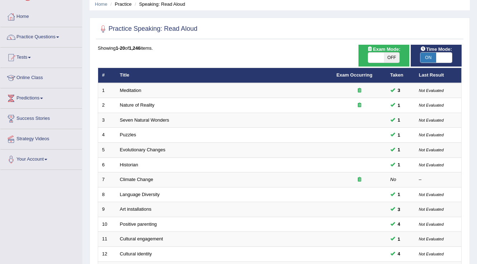
click at [39, 39] on link "Practice Questions" at bounding box center [41, 36] width 82 height 18
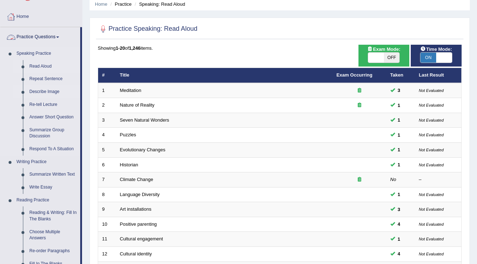
click at [48, 93] on link "Describe Image" at bounding box center [53, 92] width 54 height 13
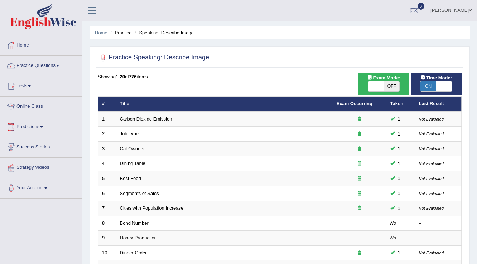
click at [388, 85] on span "OFF" at bounding box center [392, 86] width 16 height 10
checkbox input "true"
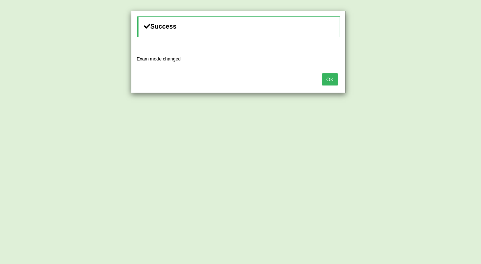
click at [329, 79] on button "OK" at bounding box center [330, 79] width 16 height 12
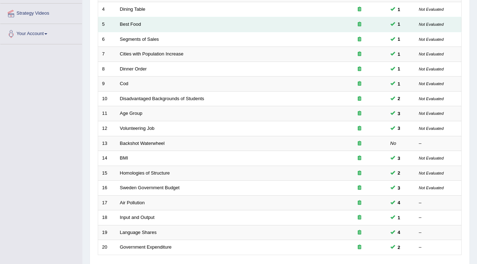
scroll to position [207, 0]
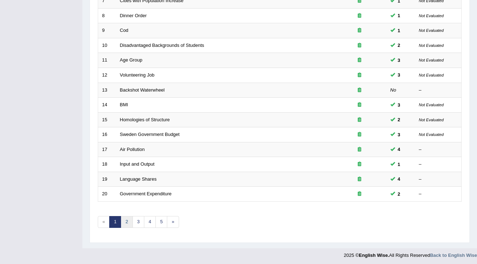
click at [124, 219] on link "2" at bounding box center [127, 222] width 12 height 12
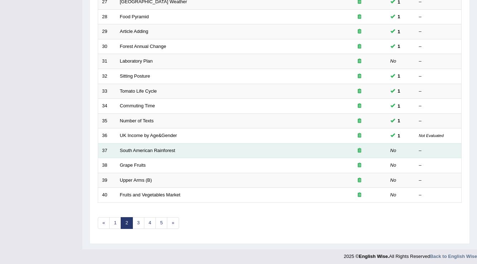
scroll to position [207, 0]
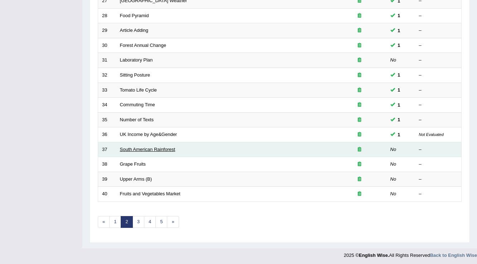
click at [153, 149] on link "South American Rainforest" at bounding box center [147, 149] width 55 height 5
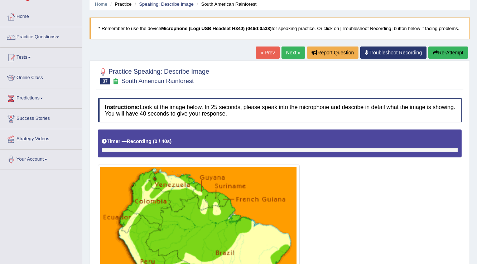
scroll to position [27, 0]
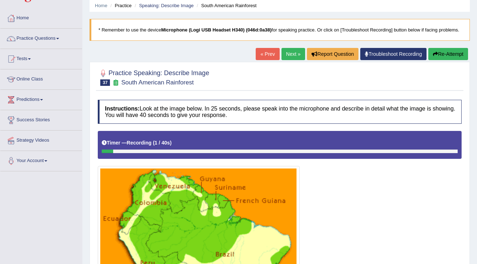
click at [283, 57] on link "Next »" at bounding box center [293, 54] width 24 height 12
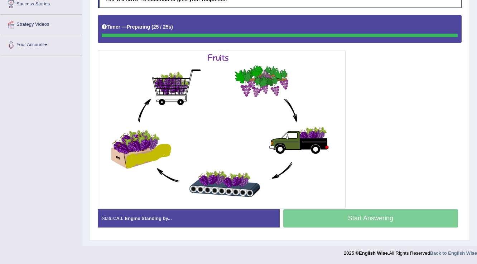
scroll to position [142, 0]
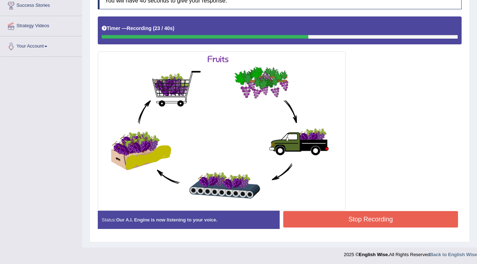
click at [314, 215] on button "Stop Recording" at bounding box center [370, 219] width 175 height 16
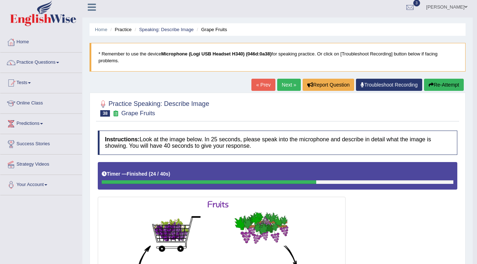
scroll to position [0, 0]
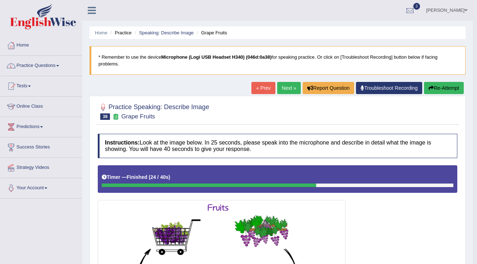
click at [29, 67] on link "Practice Questions" at bounding box center [41, 65] width 82 height 18
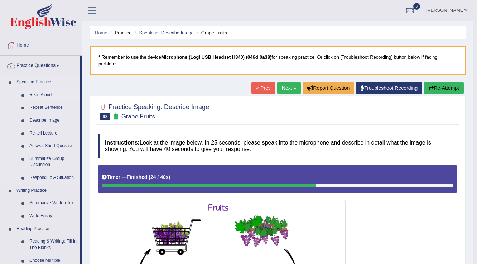
click at [52, 95] on link "Read Aloud" at bounding box center [53, 95] width 54 height 13
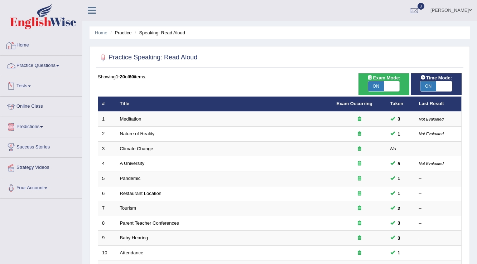
click at [49, 64] on link "Practice Questions" at bounding box center [41, 65] width 82 height 18
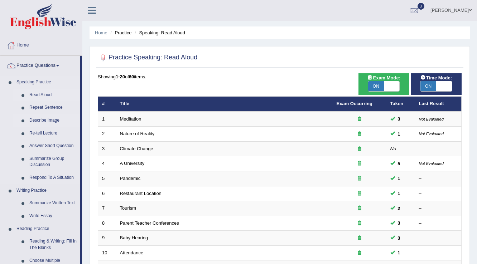
click at [35, 121] on link "Describe Image" at bounding box center [53, 120] width 54 height 13
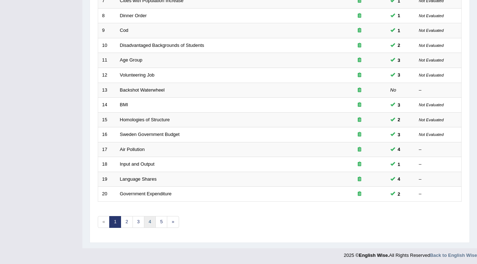
click at [149, 219] on link "4" at bounding box center [150, 222] width 12 height 12
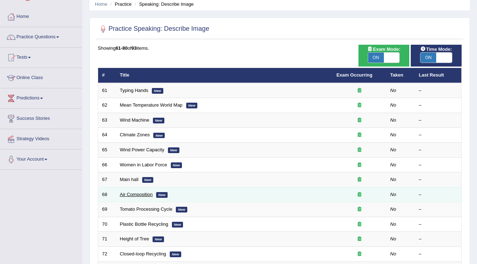
scroll to position [29, 0]
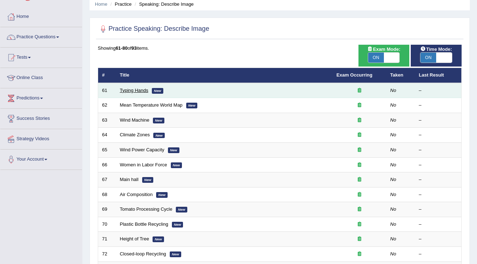
click at [134, 88] on link "Typing Hands" at bounding box center [134, 90] width 29 height 5
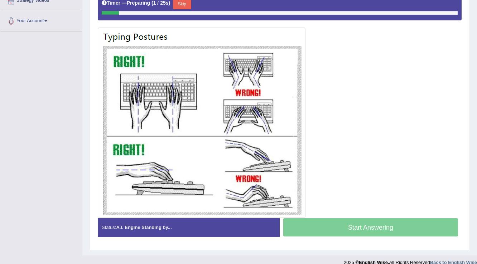
scroll to position [172, 0]
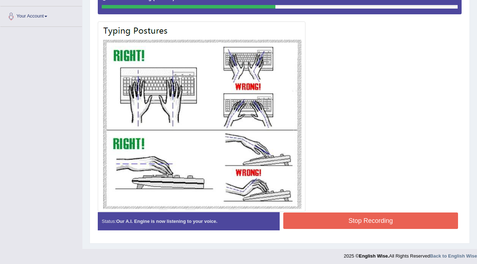
click at [370, 214] on button "Stop Recording" at bounding box center [370, 221] width 175 height 16
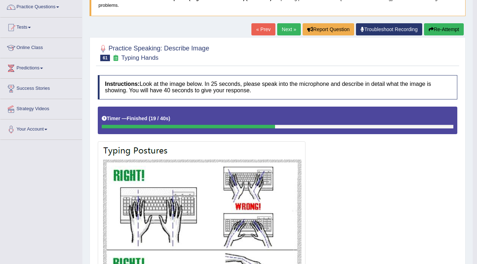
scroll to position [0, 0]
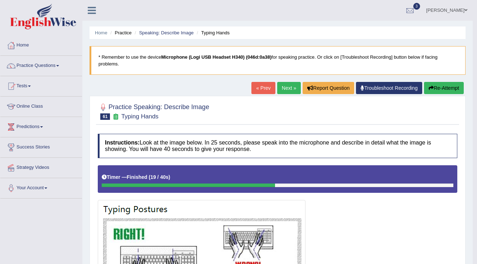
click at [291, 88] on link "Next »" at bounding box center [289, 88] width 24 height 12
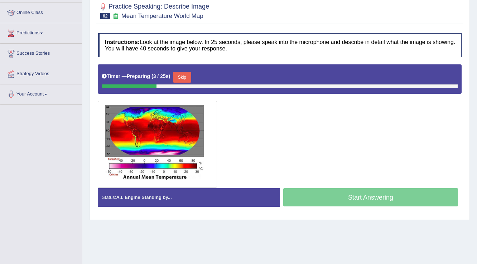
scroll to position [94, 0]
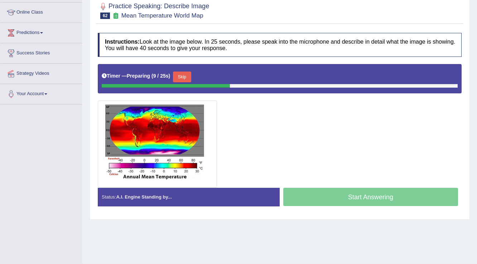
click at [185, 76] on button "Skip" at bounding box center [182, 77] width 18 height 11
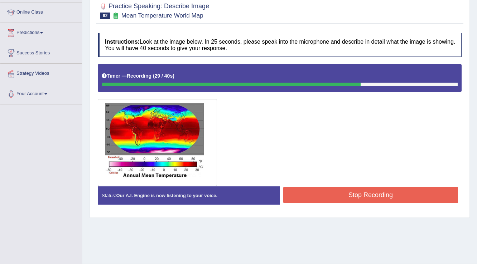
click at [352, 196] on button "Stop Recording" at bounding box center [370, 195] width 175 height 16
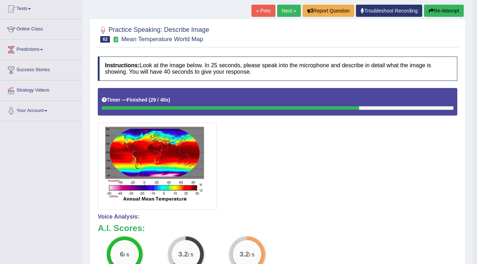
scroll to position [0, 0]
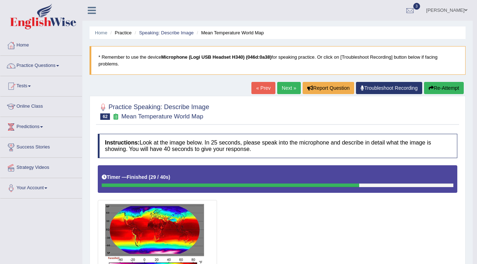
click at [284, 87] on link "Next »" at bounding box center [289, 88] width 24 height 12
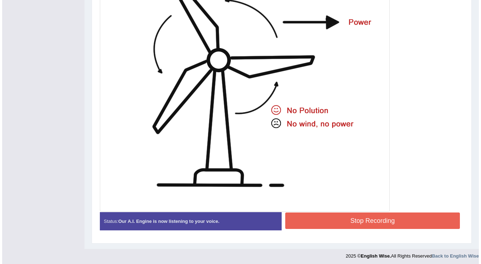
scroll to position [248, 0]
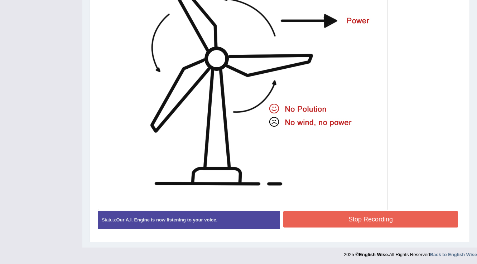
click at [322, 213] on button "Stop Recording" at bounding box center [370, 219] width 175 height 16
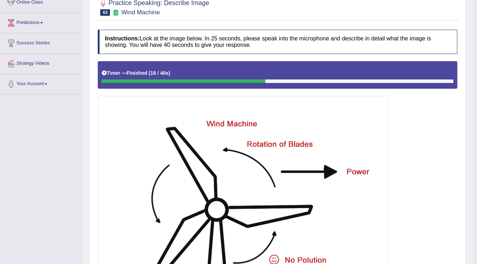
scroll to position [0, 0]
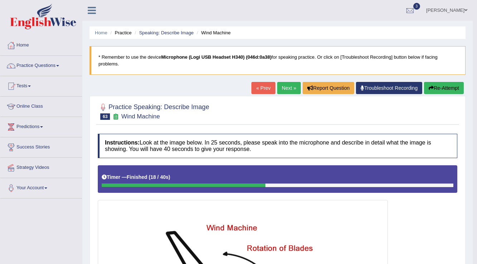
click at [282, 84] on link "Next »" at bounding box center [289, 88] width 24 height 12
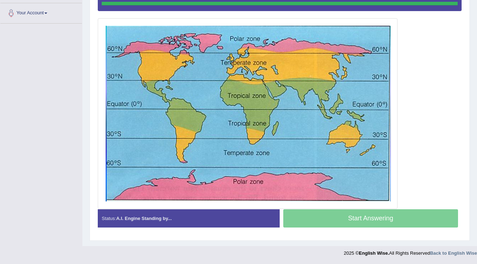
scroll to position [174, 0]
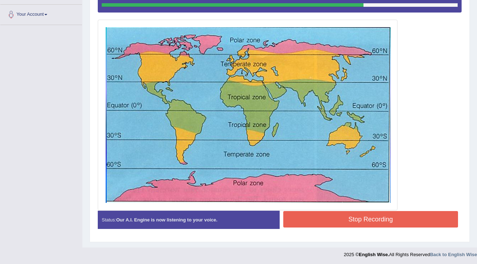
click at [374, 214] on button "Stop Recording" at bounding box center [370, 219] width 175 height 16
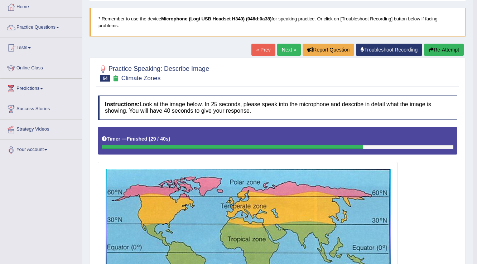
scroll to position [0, 0]
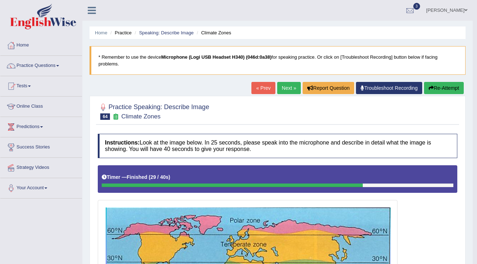
click at [434, 86] on button "Re-Attempt" at bounding box center [444, 88] width 40 height 12
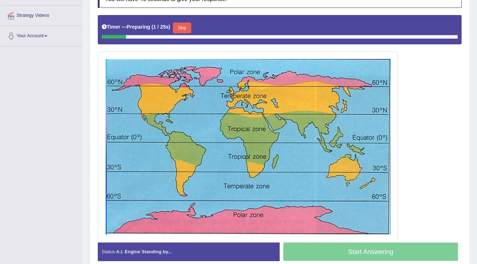
scroll to position [98, 0]
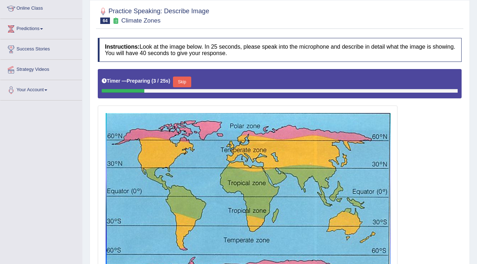
drag, startPoint x: 184, startPoint y: 75, endPoint x: 188, endPoint y: 79, distance: 5.4
click at [185, 77] on button "Skip" at bounding box center [182, 82] width 18 height 11
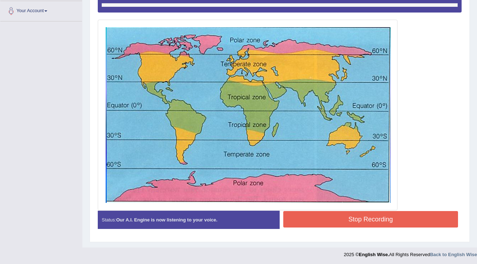
scroll to position [177, 0]
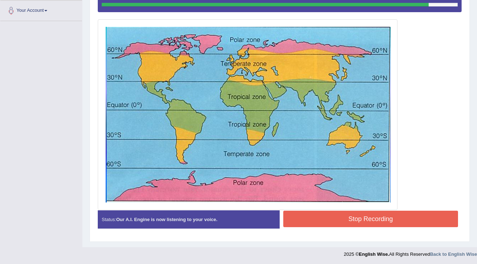
click at [409, 222] on button "Stop Recording" at bounding box center [370, 219] width 175 height 16
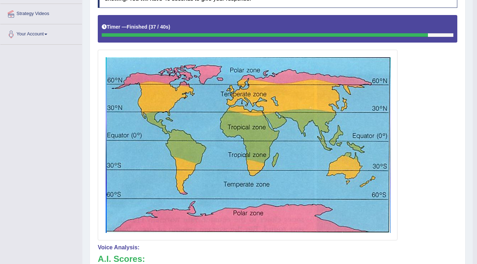
scroll to position [0, 0]
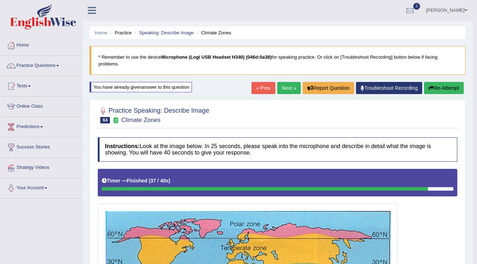
click at [430, 86] on icon "button" at bounding box center [430, 88] width 5 height 5
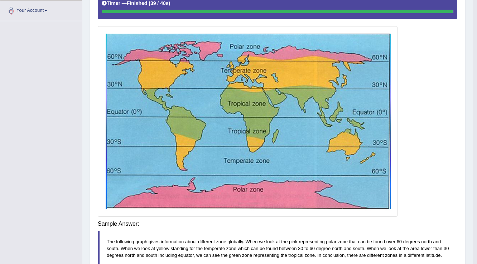
click at [351, 222] on div "Instructions: Look at the image below. In 25 seconds, please speak into the mic…" at bounding box center [277, 135] width 363 height 358
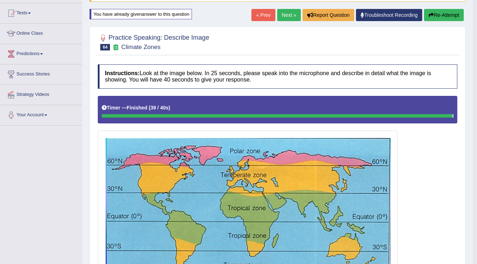
scroll to position [57, 0]
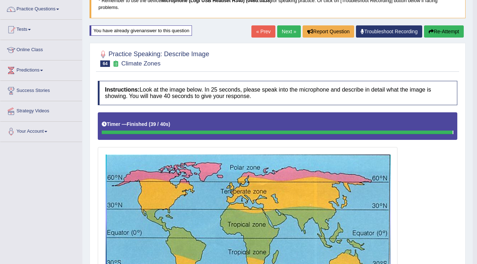
click at [454, 31] on button "Re-Attempt" at bounding box center [444, 31] width 40 height 12
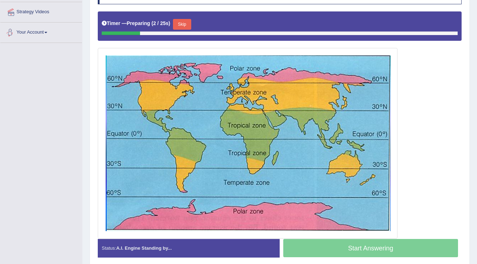
scroll to position [155, 0]
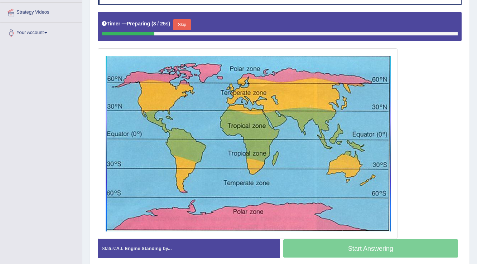
click at [190, 24] on button "Skip" at bounding box center [182, 24] width 18 height 11
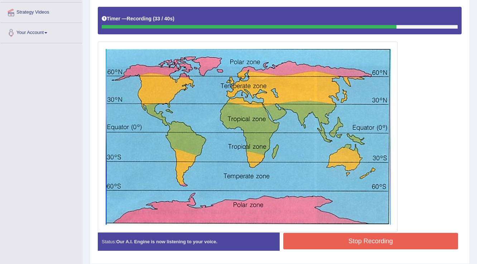
click at [296, 241] on button "Stop Recording" at bounding box center [370, 241] width 175 height 16
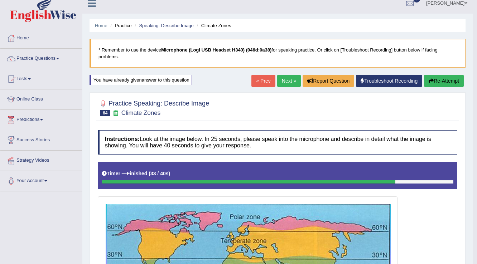
scroll to position [0, 0]
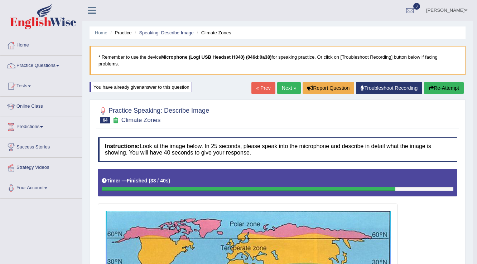
click at [297, 90] on link "Next »" at bounding box center [289, 88] width 24 height 12
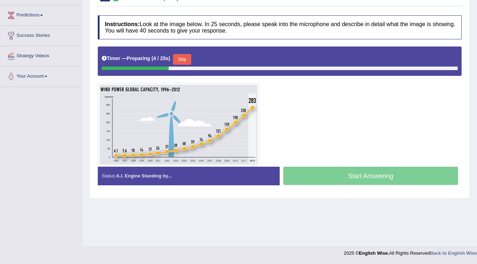
click at [182, 54] on button "Skip" at bounding box center [182, 59] width 18 height 11
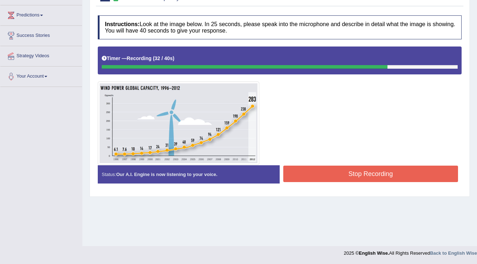
click at [335, 168] on button "Stop Recording" at bounding box center [370, 174] width 175 height 16
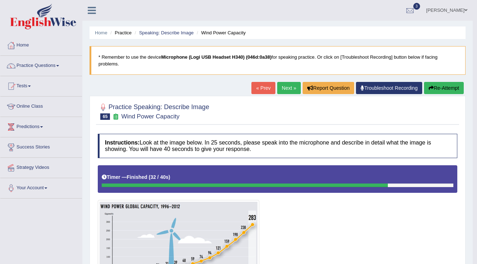
click at [285, 89] on link "Next »" at bounding box center [289, 88] width 24 height 12
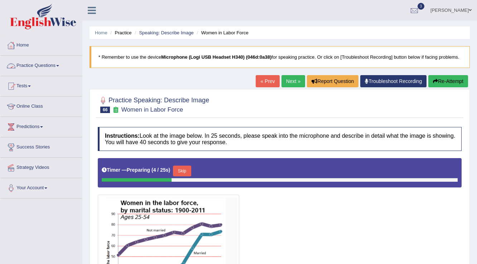
click at [35, 69] on link "Practice Questions" at bounding box center [41, 65] width 82 height 18
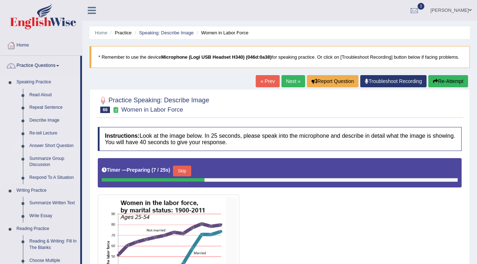
click at [50, 143] on link "Answer Short Question" at bounding box center [53, 146] width 54 height 13
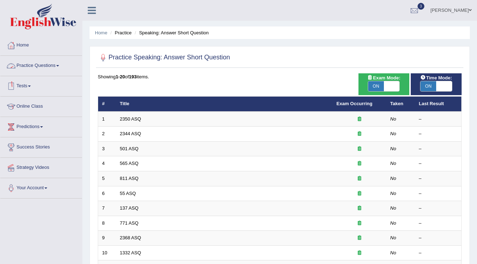
click at [36, 64] on link "Practice Questions" at bounding box center [41, 65] width 82 height 18
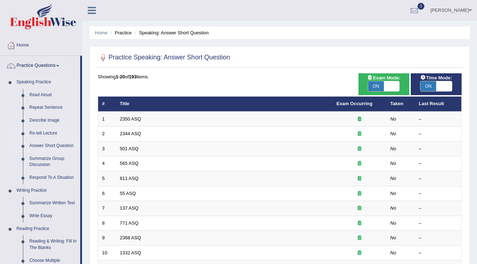
click at [47, 132] on link "Re-tell Lecture" at bounding box center [53, 133] width 54 height 13
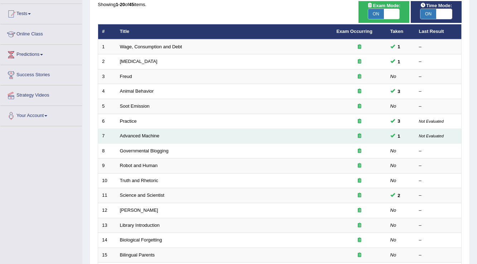
scroll to position [86, 0]
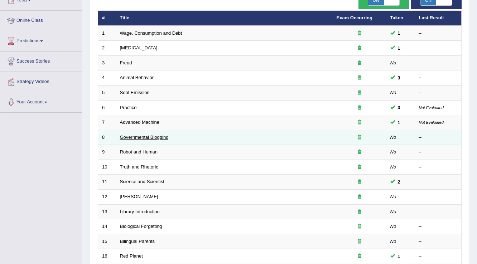
click at [145, 136] on link "Governmental Blogging" at bounding box center [144, 137] width 49 height 5
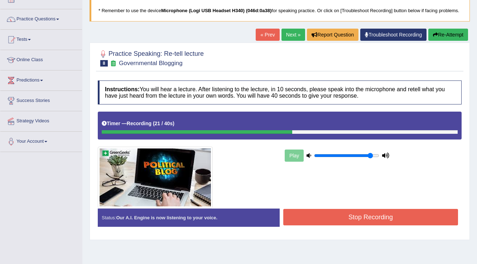
scroll to position [46, 0]
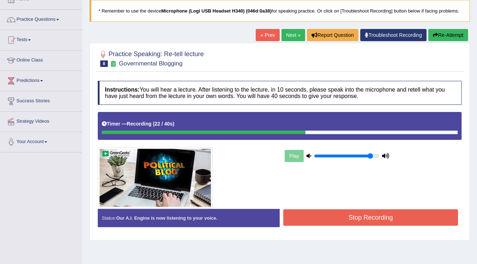
click at [450, 33] on button "Re-Attempt" at bounding box center [448, 35] width 40 height 12
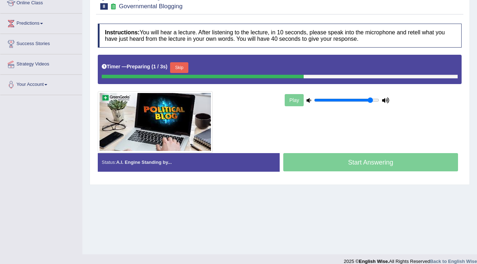
click at [185, 67] on button "Skip" at bounding box center [179, 67] width 18 height 11
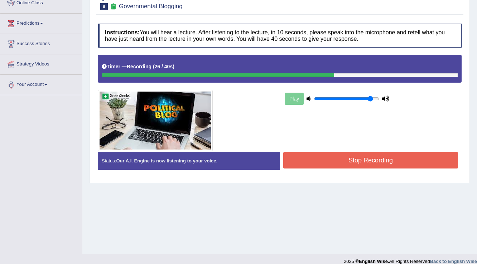
drag, startPoint x: 382, startPoint y: 166, endPoint x: 384, endPoint y: 170, distance: 3.9
click at [384, 170] on div "Status: Our A.I. Engine is now listening to your voice. Start Answering Stop Re…" at bounding box center [279, 164] width 363 height 25
click at [373, 156] on button "Stop Recording" at bounding box center [370, 160] width 175 height 16
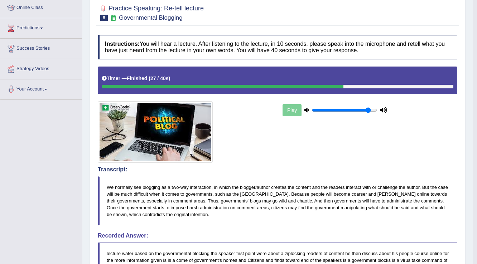
scroll to position [42, 0]
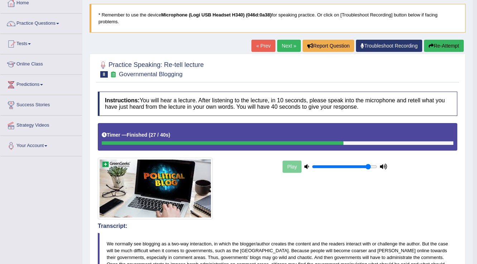
click at [430, 42] on button "Re-Attempt" at bounding box center [444, 46] width 40 height 12
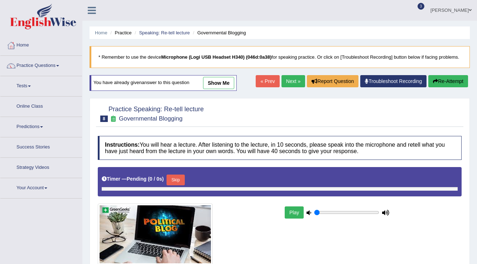
type input "0.9"
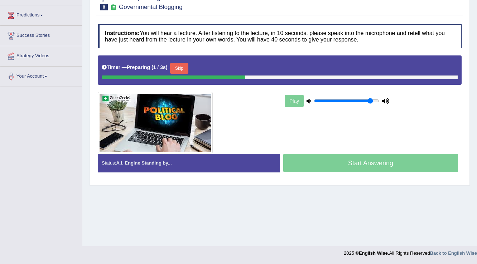
click at [185, 64] on button "Skip" at bounding box center [179, 68] width 18 height 11
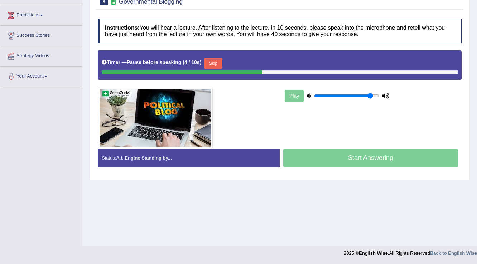
click at [213, 59] on button "Skip" at bounding box center [213, 63] width 18 height 11
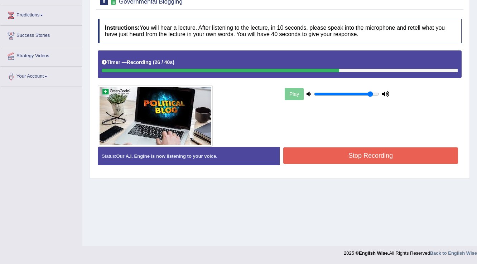
click at [310, 154] on button "Stop Recording" at bounding box center [370, 155] width 175 height 16
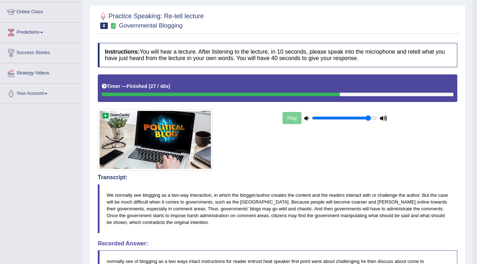
scroll to position [26, 0]
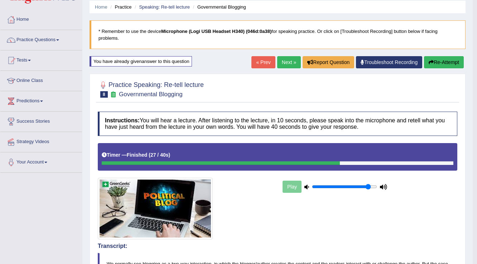
click at [283, 62] on link "Next »" at bounding box center [289, 62] width 24 height 12
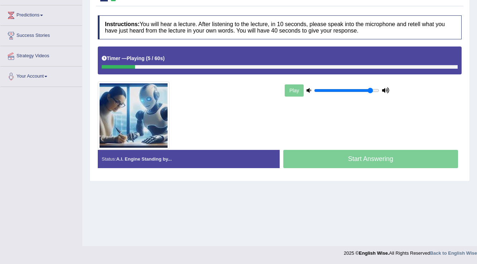
drag, startPoint x: 179, startPoint y: 56, endPoint x: 177, endPoint y: 20, distance: 35.8
click at [177, 23] on div "Instructions: You will hear a lecture. After listening to the lecture, in 10 se…" at bounding box center [279, 95] width 367 height 166
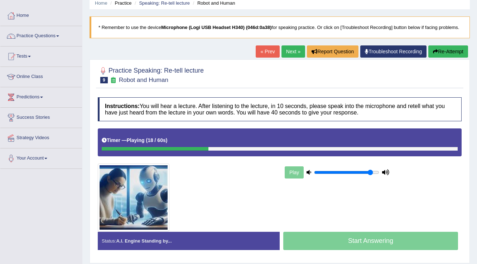
scroll to position [26, 0]
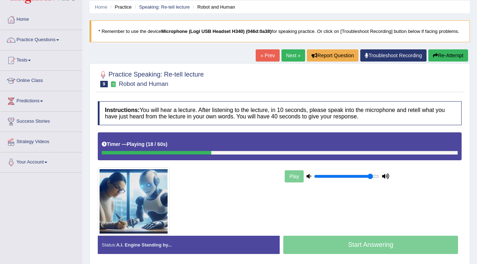
click at [454, 50] on button "Re-Attempt" at bounding box center [448, 55] width 40 height 12
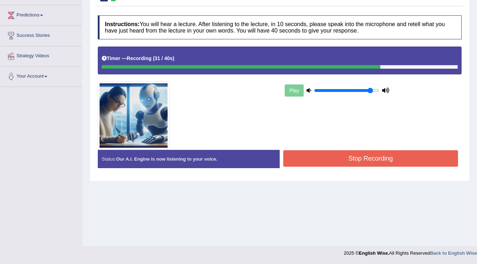
click at [345, 166] on div "Stop Recording" at bounding box center [370, 159] width 182 height 18
click at [345, 163] on button "Stop Recording" at bounding box center [370, 158] width 175 height 16
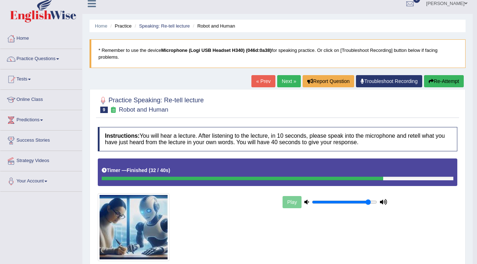
scroll to position [29, 0]
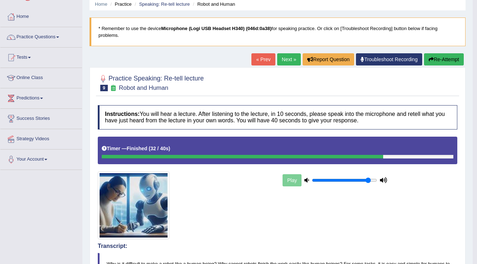
click at [452, 56] on button "Re-Attempt" at bounding box center [444, 59] width 40 height 12
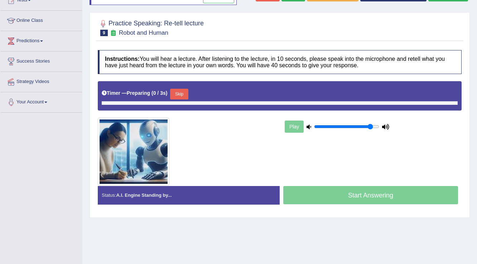
scroll to position [86, 0]
click at [187, 90] on button "Skip" at bounding box center [179, 94] width 18 height 11
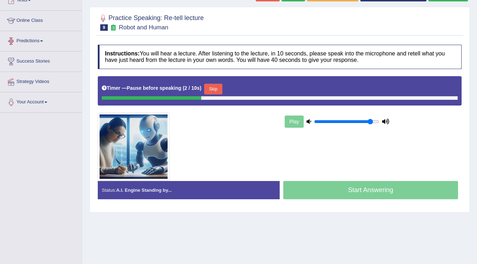
click at [211, 84] on button "Skip" at bounding box center [213, 89] width 18 height 11
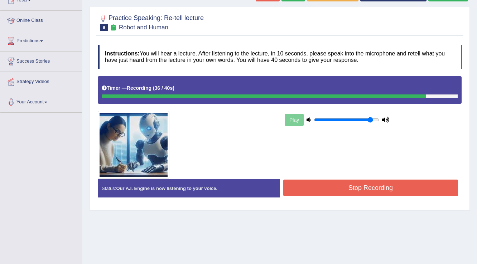
click at [381, 195] on div "Stop Recording" at bounding box center [370, 189] width 182 height 18
click at [384, 187] on button "Stop Recording" at bounding box center [370, 188] width 175 height 16
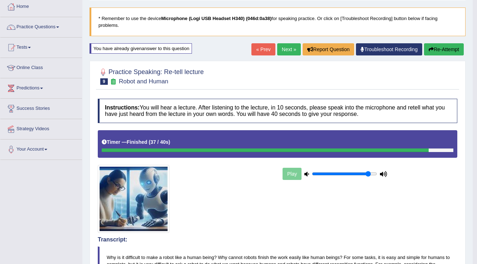
scroll to position [0, 0]
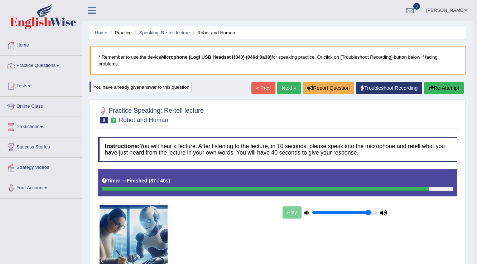
click at [285, 88] on link "Next »" at bounding box center [289, 88] width 24 height 12
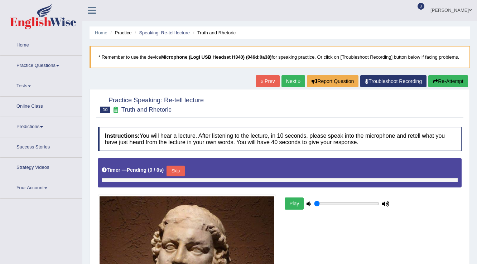
type input "0.9"
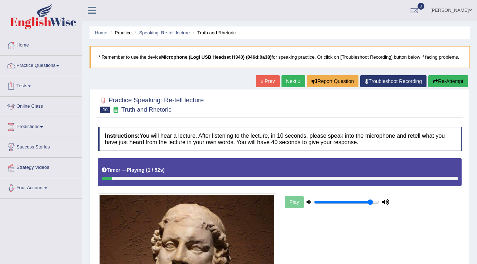
click at [47, 69] on link "Practice Questions" at bounding box center [41, 65] width 82 height 18
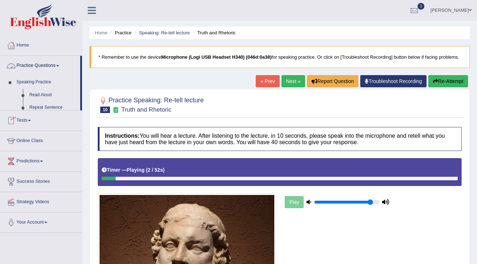
click at [48, 68] on link "Practice Questions" at bounding box center [40, 65] width 80 height 18
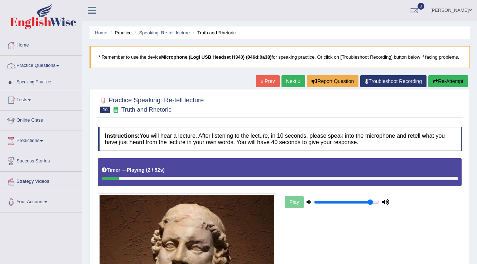
click at [48, 68] on link "Practice Questions" at bounding box center [41, 65] width 82 height 18
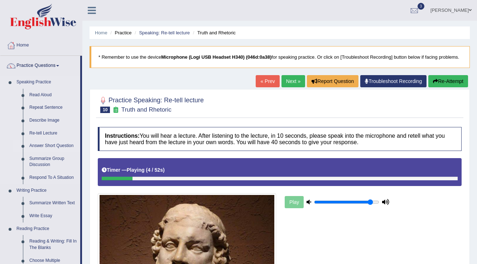
click at [46, 146] on link "Answer Short Question" at bounding box center [53, 146] width 54 height 13
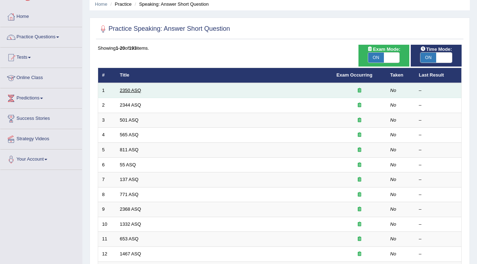
click at [126, 89] on link "2350 ASQ" at bounding box center [130, 90] width 21 height 5
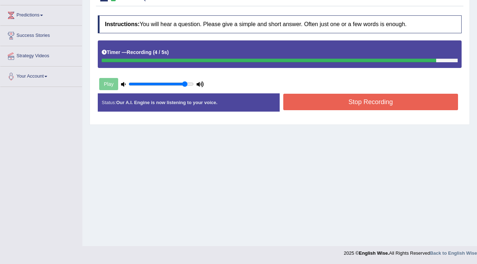
click at [351, 106] on button "Stop Recording" at bounding box center [370, 102] width 175 height 16
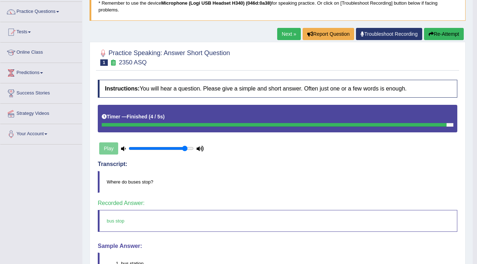
scroll to position [46, 0]
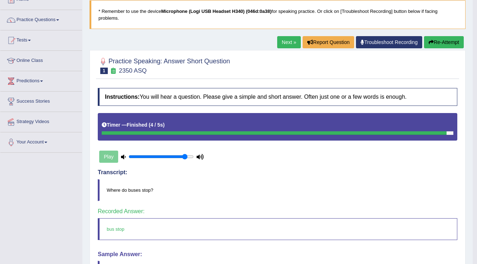
click at [278, 47] on link "Next »" at bounding box center [289, 42] width 24 height 12
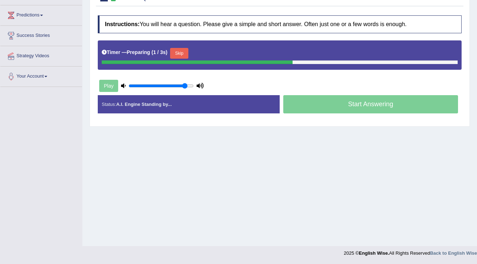
click at [187, 50] on button "Skip" at bounding box center [179, 53] width 18 height 11
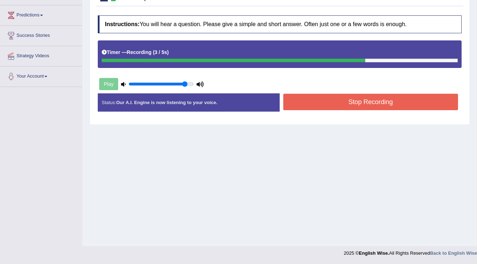
click at [331, 107] on button "Stop Recording" at bounding box center [370, 102] width 175 height 16
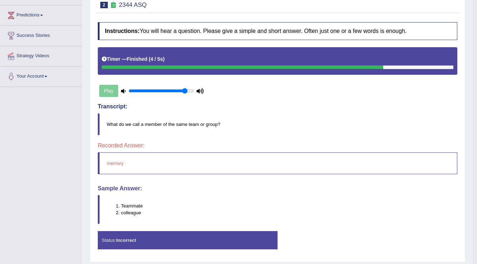
scroll to position [132, 0]
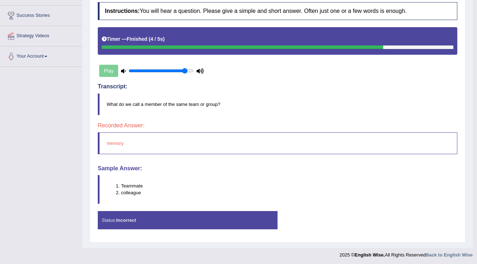
click at [122, 189] on li "colleague" at bounding box center [289, 192] width 336 height 7
click at [121, 194] on li "colleague" at bounding box center [289, 192] width 336 height 7
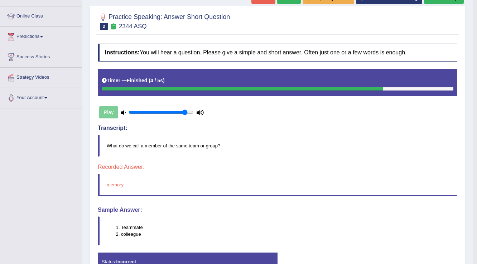
scroll to position [17, 0]
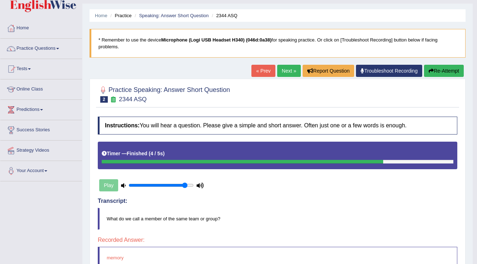
click at [434, 70] on button "Re-Attempt" at bounding box center [444, 71] width 40 height 12
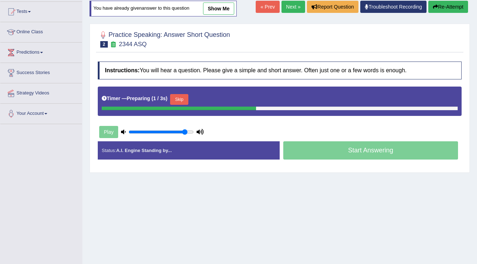
click at [188, 102] on button "Skip" at bounding box center [179, 99] width 18 height 11
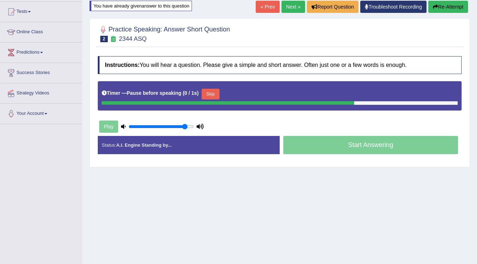
click at [213, 87] on div "Timer — Pause before speaking ( 0 / 1s ) Skip" at bounding box center [280, 94] width 356 height 14
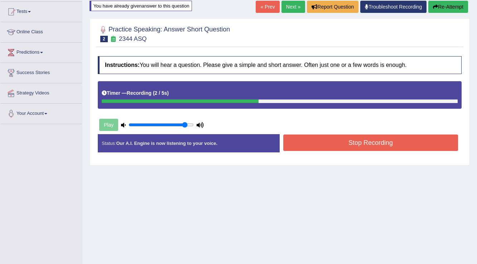
click at [365, 145] on button "Stop Recording" at bounding box center [370, 143] width 175 height 16
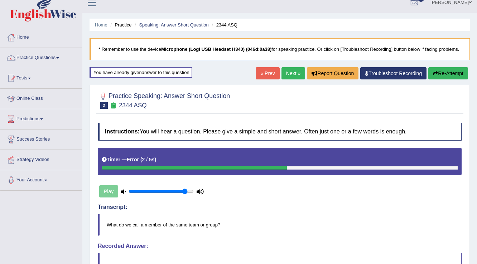
scroll to position [7, 0]
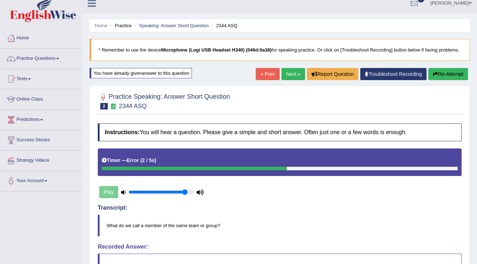
click at [441, 72] on button "Re-Attempt" at bounding box center [448, 74] width 40 height 12
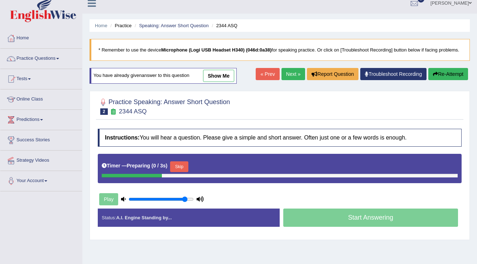
click at [183, 169] on button "Skip" at bounding box center [179, 166] width 18 height 11
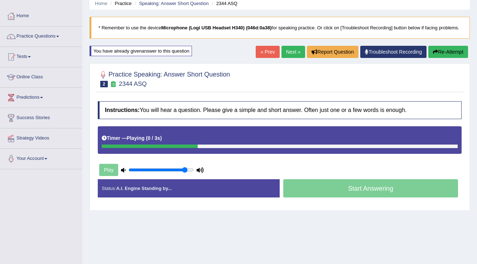
scroll to position [93, 0]
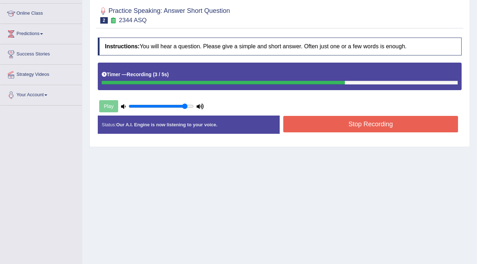
click at [294, 124] on button "Stop Recording" at bounding box center [370, 124] width 175 height 16
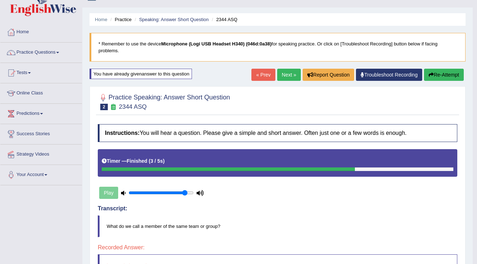
scroll to position [0, 0]
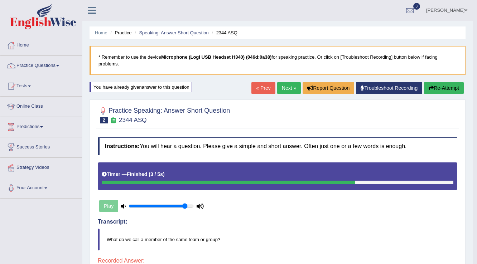
click at [450, 91] on button "Re-Attempt" at bounding box center [444, 88] width 40 height 12
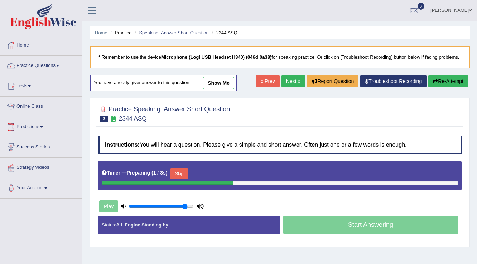
click at [179, 169] on button "Skip" at bounding box center [179, 173] width 18 height 11
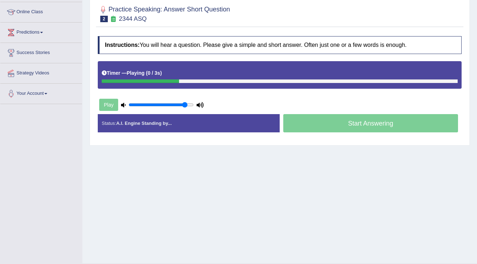
scroll to position [112, 0]
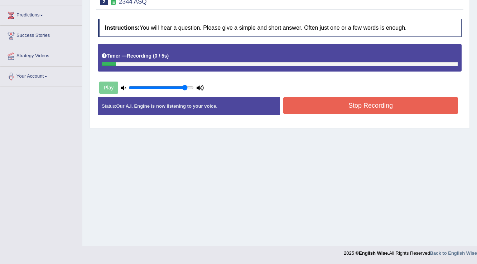
click at [217, 54] on div "Timer — Recording ( 0 / 5s )" at bounding box center [280, 56] width 356 height 13
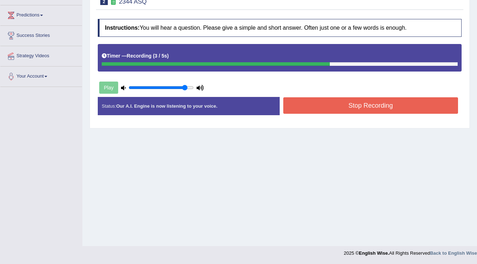
click at [294, 100] on button "Stop Recording" at bounding box center [370, 105] width 175 height 16
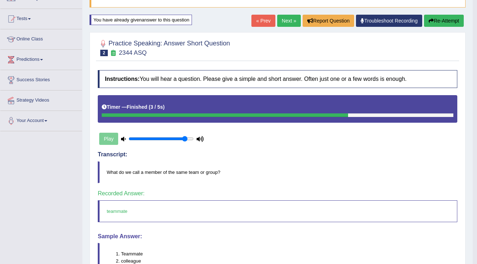
scroll to position [0, 0]
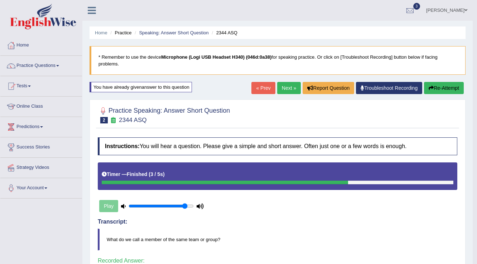
click at [291, 92] on link "Next »" at bounding box center [289, 88] width 24 height 12
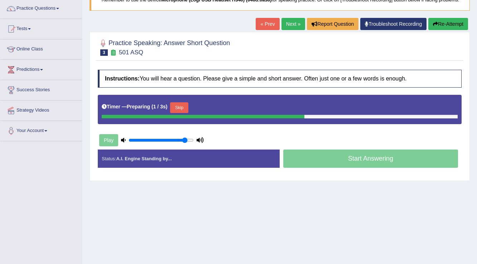
click at [179, 102] on button "Skip" at bounding box center [179, 107] width 18 height 11
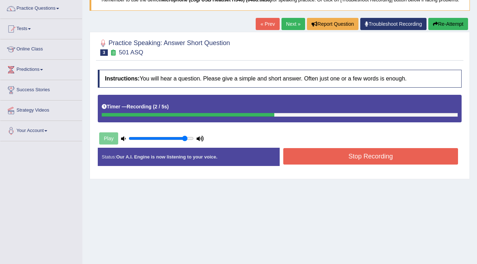
click at [312, 150] on button "Stop Recording" at bounding box center [370, 156] width 175 height 16
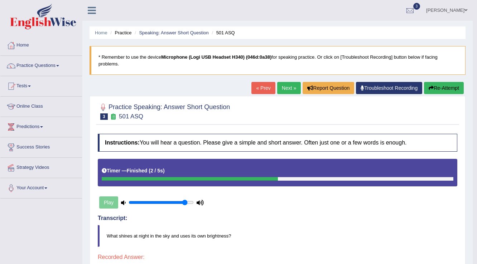
click at [430, 89] on icon "button" at bounding box center [430, 88] width 5 height 5
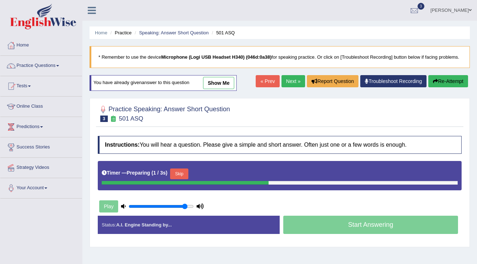
click at [183, 167] on div "Timer — Preparing ( 1 / 3s ) Skip" at bounding box center [280, 174] width 356 height 14
click at [183, 170] on button "Skip" at bounding box center [179, 173] width 18 height 11
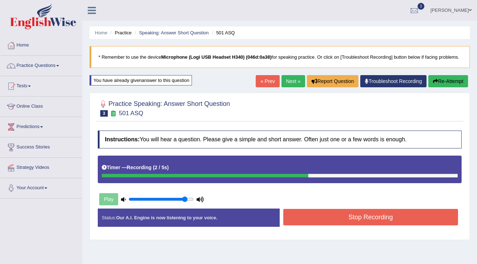
drag, startPoint x: 341, startPoint y: 220, endPoint x: 336, endPoint y: 223, distance: 5.8
click at [340, 221] on button "Stop Recording" at bounding box center [370, 217] width 175 height 16
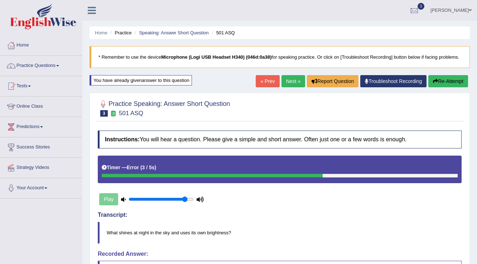
click at [453, 82] on button "Re-Attempt" at bounding box center [448, 81] width 40 height 12
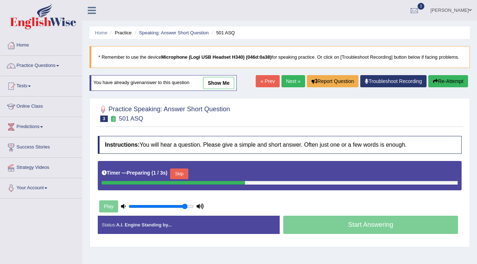
click at [188, 171] on button "Skip" at bounding box center [179, 173] width 18 height 11
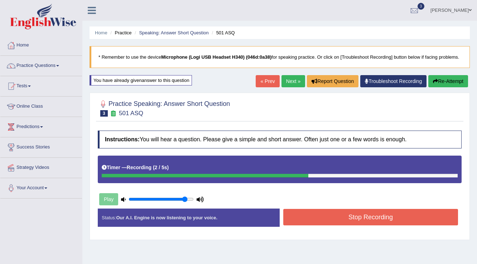
click at [361, 218] on button "Stop Recording" at bounding box center [370, 217] width 175 height 16
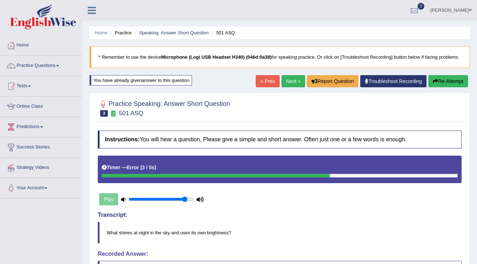
click at [428, 83] on button "Re-Attempt" at bounding box center [448, 81] width 40 height 12
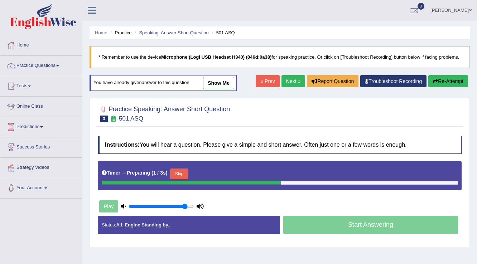
click at [183, 170] on button "Skip" at bounding box center [179, 173] width 18 height 11
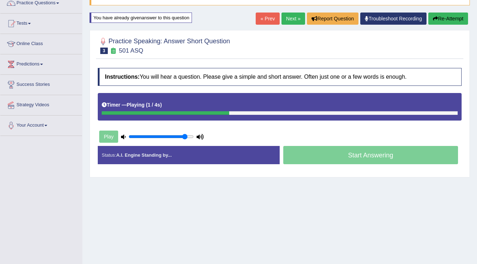
scroll to position [86, 0]
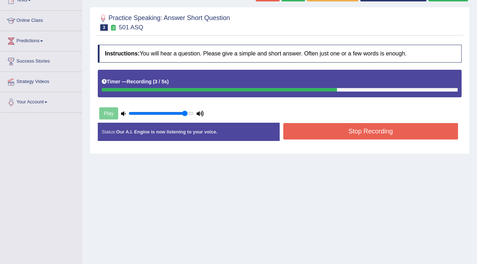
click at [348, 126] on button "Stop Recording" at bounding box center [370, 131] width 175 height 16
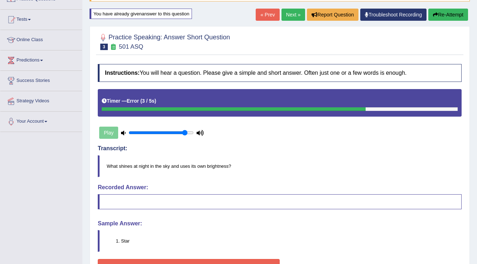
scroll to position [57, 0]
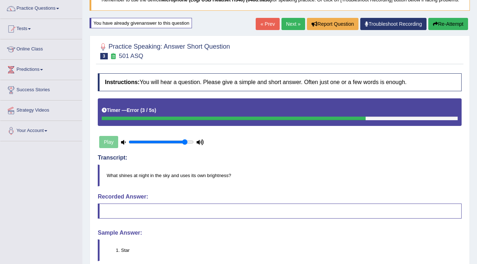
click at [292, 23] on link "Next »" at bounding box center [293, 24] width 24 height 12
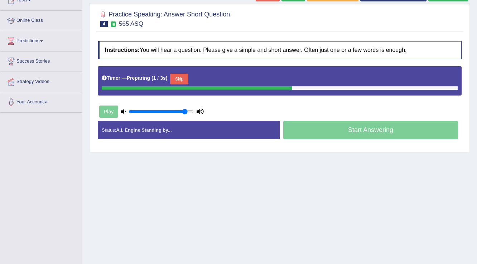
click at [183, 76] on button "Skip" at bounding box center [179, 79] width 18 height 11
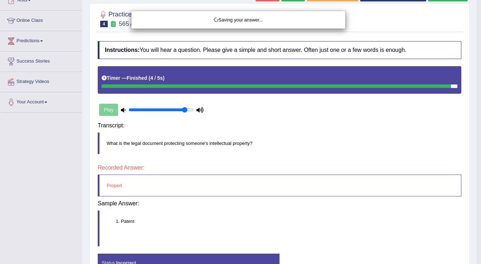
click at [348, 130] on body "Toggle navigation Home Practice Questions Speaking Practice Read Aloud Repeat S…" at bounding box center [240, 46] width 481 height 264
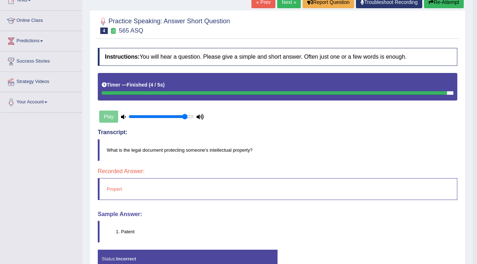
click at [287, 6] on link "Next »" at bounding box center [289, 2] width 24 height 12
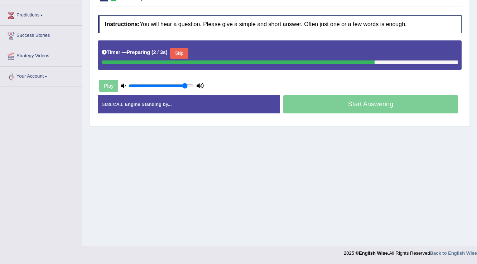
click at [180, 48] on button "Skip" at bounding box center [179, 53] width 18 height 11
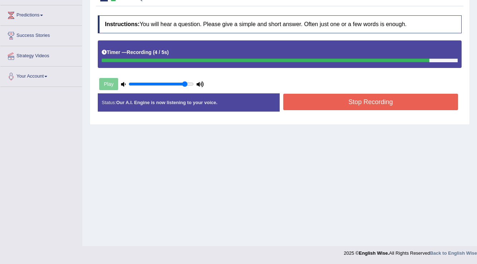
click at [303, 96] on button "Stop Recording" at bounding box center [370, 102] width 175 height 16
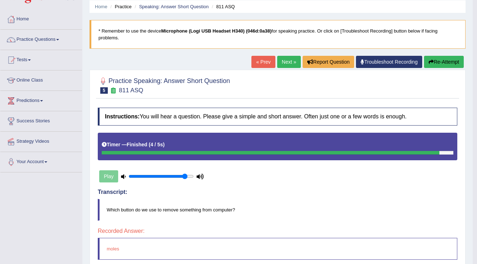
scroll to position [26, 0]
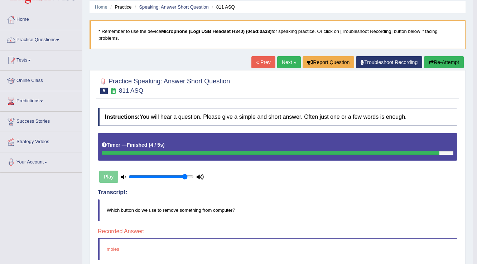
click at [292, 60] on link "Next »" at bounding box center [289, 62] width 24 height 12
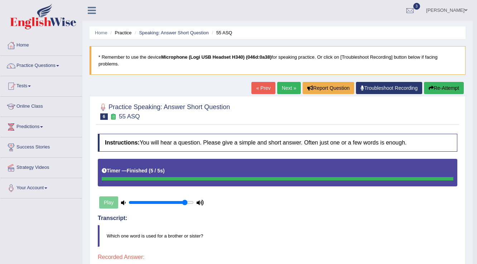
click at [294, 87] on link "Next »" at bounding box center [289, 88] width 24 height 12
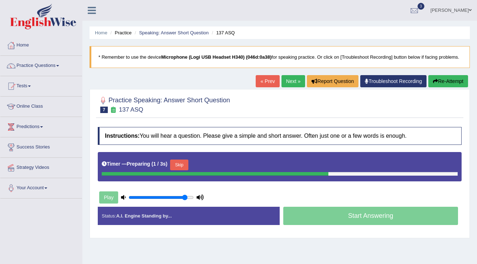
click at [185, 161] on button "Skip" at bounding box center [179, 165] width 18 height 11
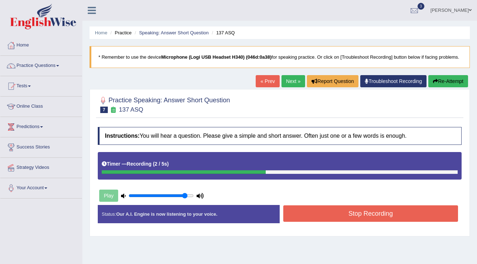
click at [431, 82] on button "Re-Attempt" at bounding box center [448, 81] width 40 height 12
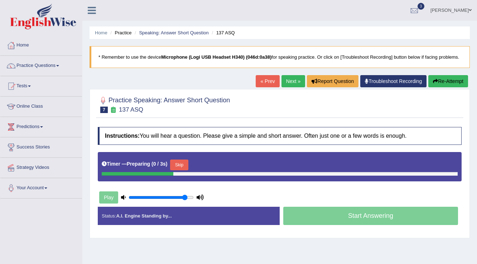
drag, startPoint x: 172, startPoint y: 165, endPoint x: 291, endPoint y: 182, distance: 120.5
click at [176, 164] on div "Timer — Preparing ( 0 / 3s ) Skip" at bounding box center [280, 165] width 356 height 14
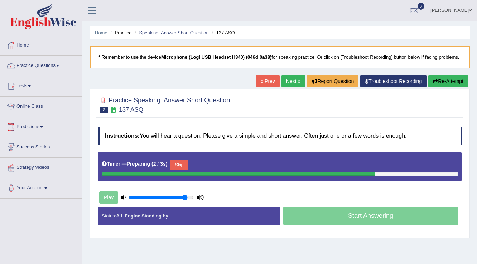
drag, startPoint x: 199, startPoint y: 156, endPoint x: 189, endPoint y: 159, distance: 10.5
click at [197, 159] on div "Timer — Preparing ( 2 / 3s ) Skip" at bounding box center [279, 166] width 363 height 29
click at [185, 163] on button "Skip" at bounding box center [179, 165] width 18 height 11
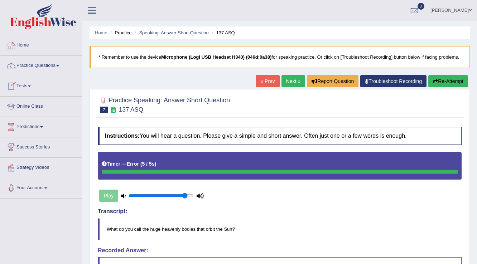
click at [49, 63] on link "Practice Questions" at bounding box center [41, 65] width 82 height 18
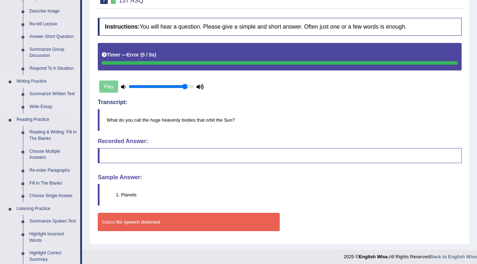
scroll to position [114, 0]
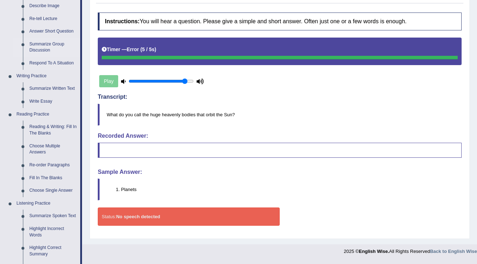
click at [53, 48] on link "Summarize Group Discussion" at bounding box center [53, 47] width 54 height 19
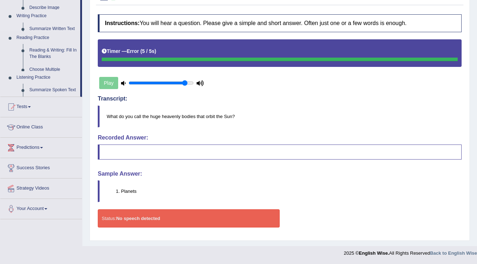
scroll to position [112, 0]
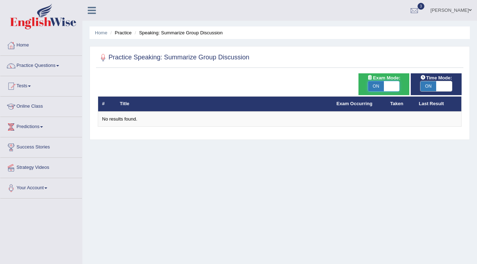
drag, startPoint x: 0, startPoint y: 0, endPoint x: 394, endPoint y: 84, distance: 403.1
click at [394, 84] on span at bounding box center [392, 86] width 16 height 10
checkbox input "false"
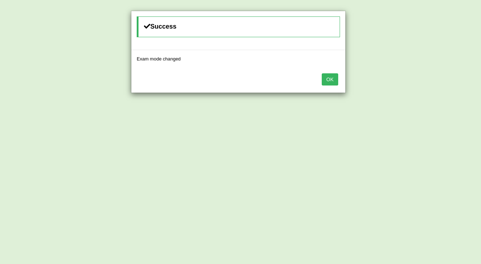
click at [332, 76] on button "OK" at bounding box center [330, 79] width 16 height 12
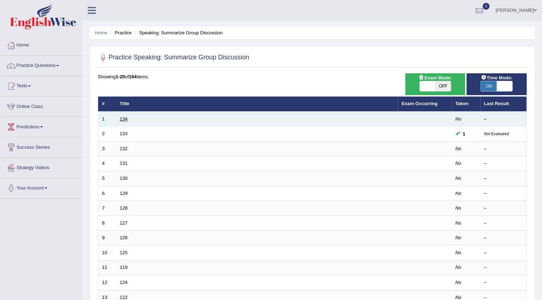
click at [120, 119] on link "134" at bounding box center [124, 118] width 8 height 5
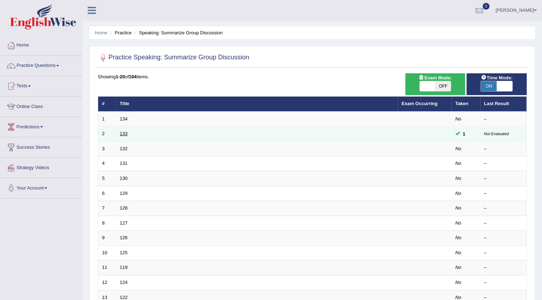
click at [127, 131] on link "133" at bounding box center [124, 133] width 8 height 5
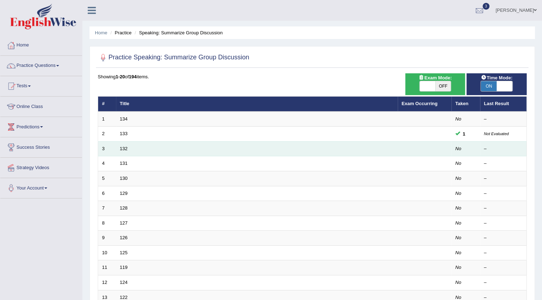
click at [109, 148] on td "3" at bounding box center [107, 148] width 18 height 15
click at [124, 148] on link "132" at bounding box center [124, 148] width 8 height 5
click at [124, 149] on link "132" at bounding box center [124, 148] width 8 height 5
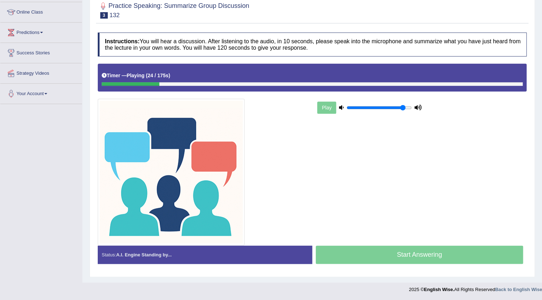
scroll to position [47, 0]
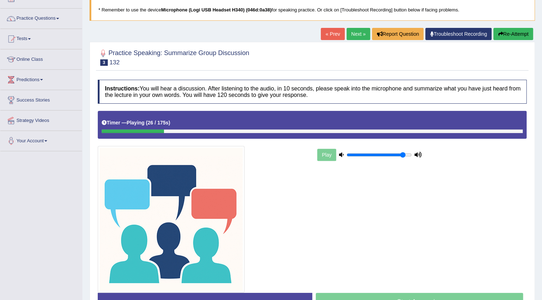
click at [358, 35] on link "Next »" at bounding box center [358, 34] width 24 height 12
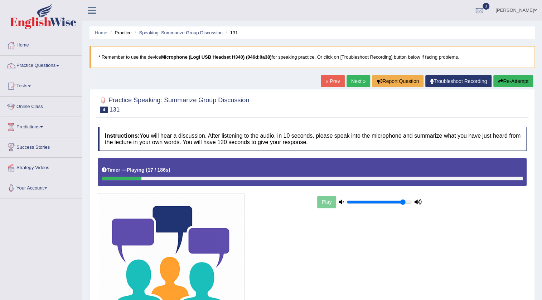
click at [351, 84] on link "Next »" at bounding box center [358, 81] width 24 height 12
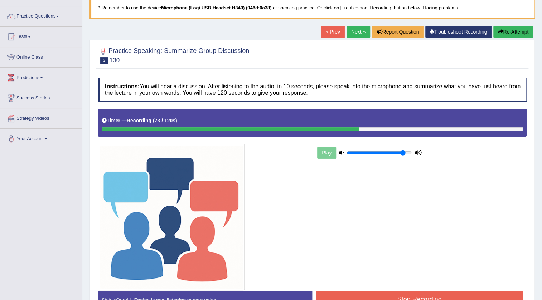
scroll to position [94, 0]
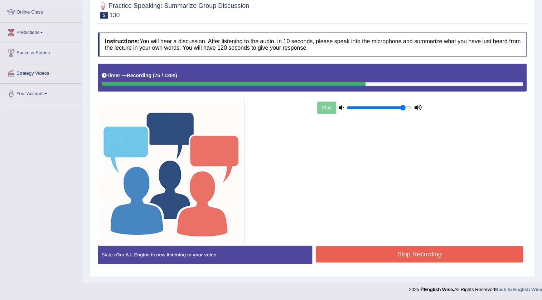
click at [411, 250] on button "Stop Recording" at bounding box center [419, 254] width 207 height 16
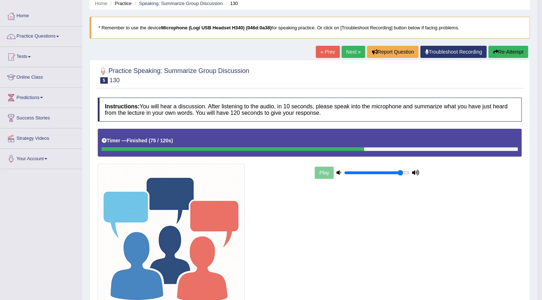
scroll to position [0, 0]
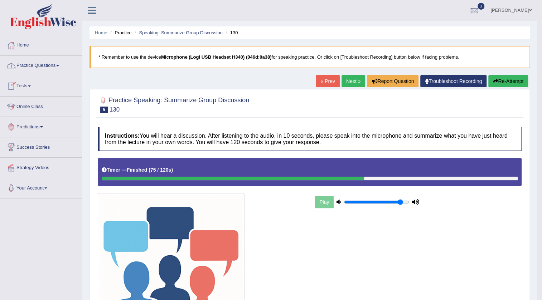
click at [50, 62] on link "Practice Questions" at bounding box center [41, 65] width 82 height 18
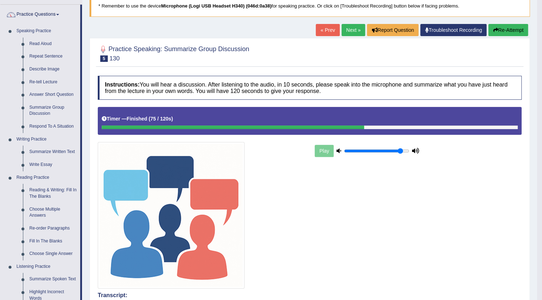
scroll to position [97, 0]
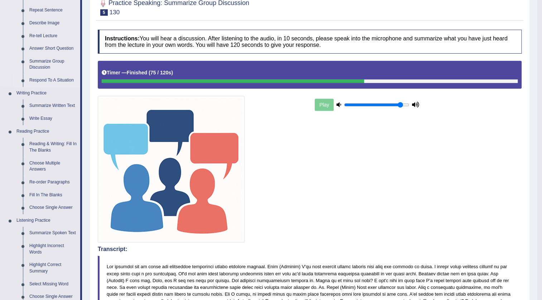
click at [45, 82] on link "Respond To A Situation" at bounding box center [53, 80] width 54 height 13
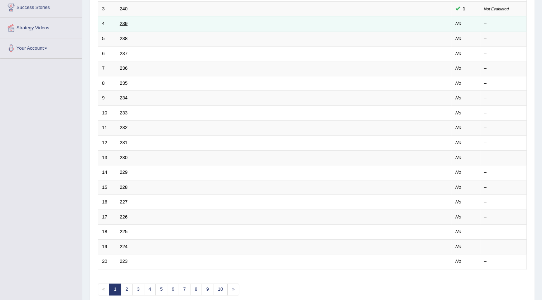
click at [121, 25] on link "239" at bounding box center [124, 23] width 8 height 5
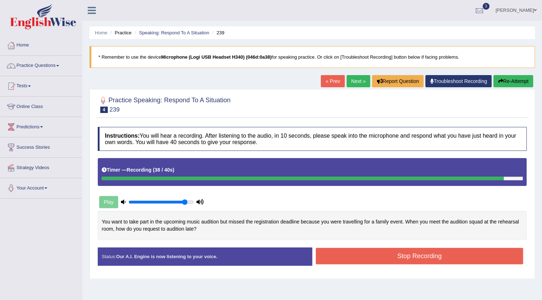
click at [351, 249] on button "Stop Recording" at bounding box center [419, 256] width 207 height 16
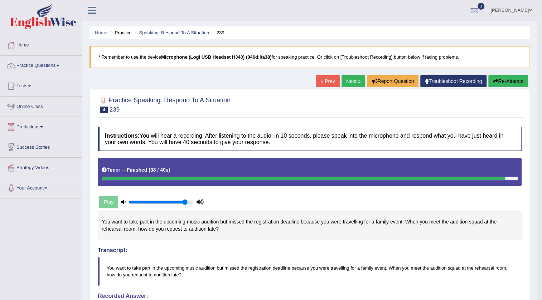
click at [343, 82] on link "Next »" at bounding box center [353, 81] width 24 height 12
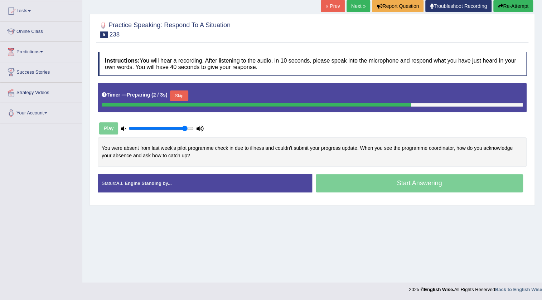
click at [185, 97] on button "Skip" at bounding box center [179, 96] width 18 height 11
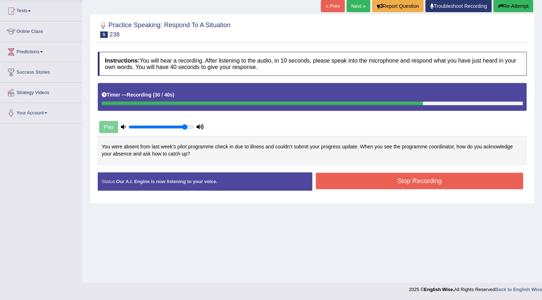
click at [344, 182] on button "Stop Recording" at bounding box center [419, 181] width 207 height 16
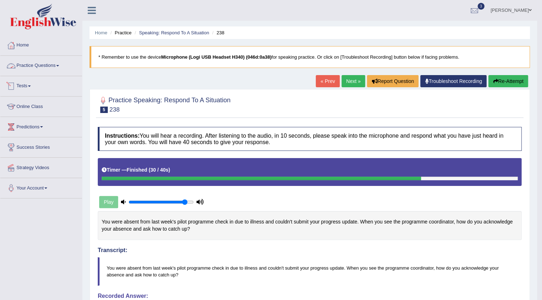
click at [44, 67] on link "Practice Questions" at bounding box center [41, 65] width 82 height 18
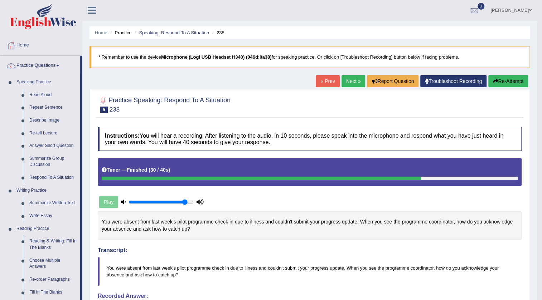
click at [518, 8] on link "Vijay Kumari" at bounding box center [511, 9] width 52 height 19
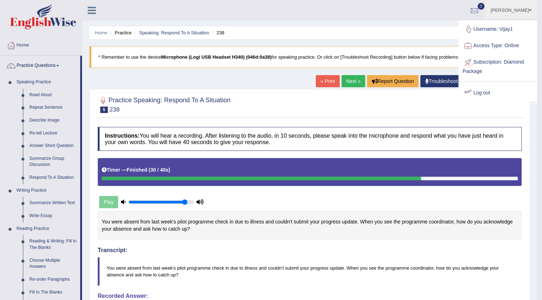
drag, startPoint x: 486, startPoint y: 93, endPoint x: 484, endPoint y: 89, distance: 4.7
click at [486, 93] on link "Log out" at bounding box center [497, 93] width 77 height 16
